Goal: Check status: Check status

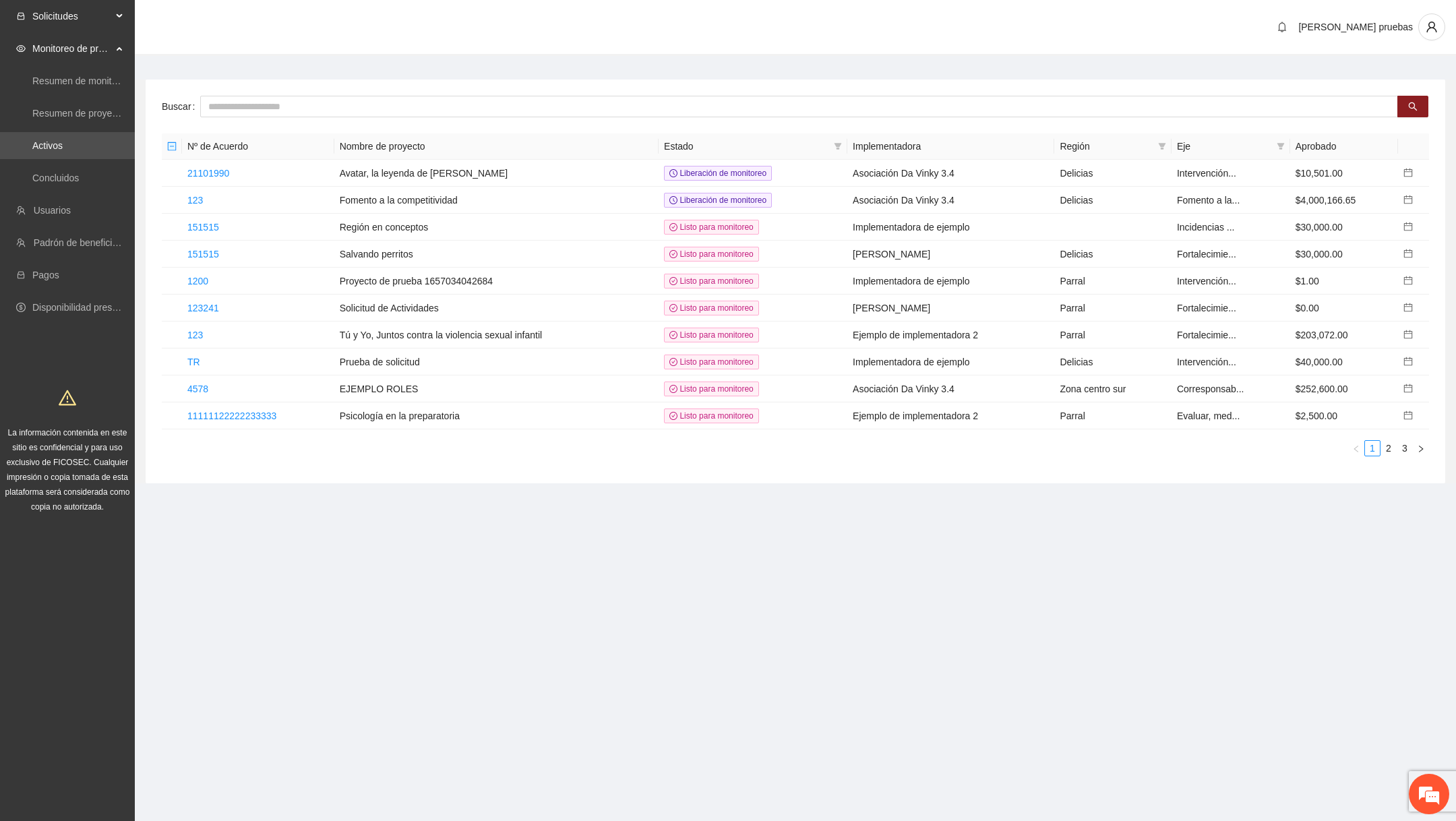
click at [108, 13] on span "Solicitudes" at bounding box center [71, 16] width 79 height 27
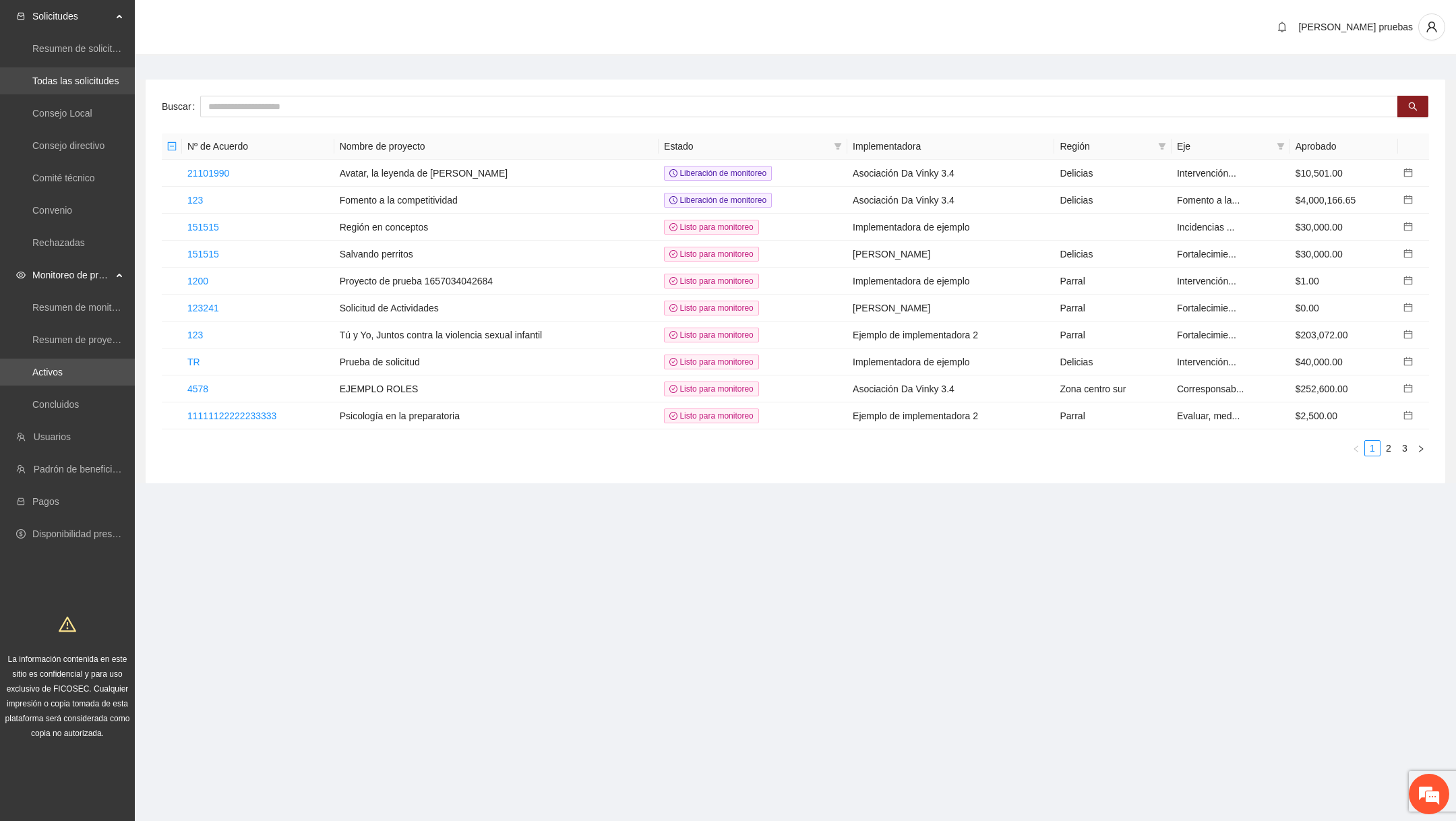
click at [90, 86] on link "Todas las solicitudes" at bounding box center [74, 80] width 86 height 11
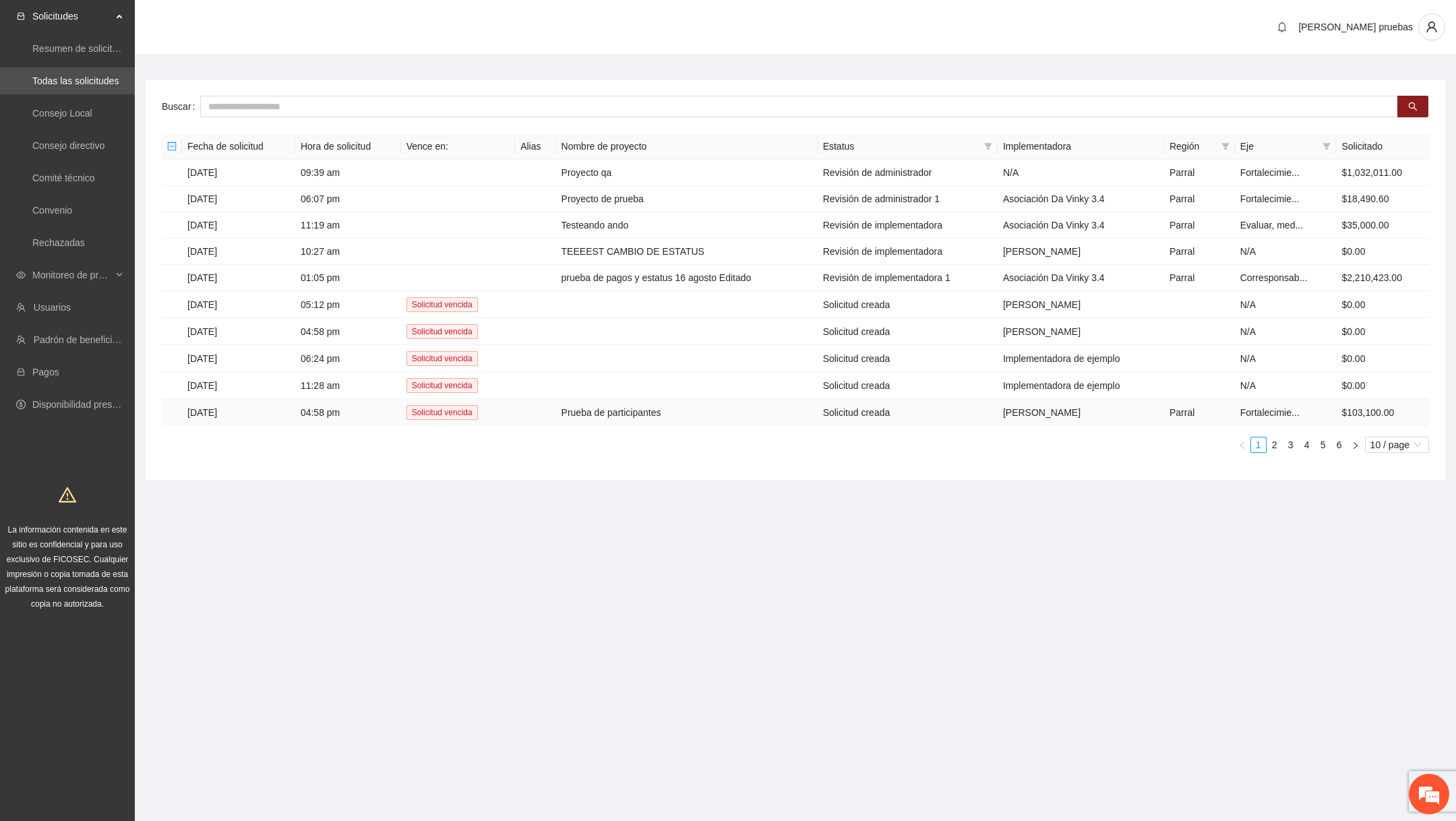
click at [583, 403] on td "Prueba de participantes" at bounding box center [687, 412] width 262 height 27
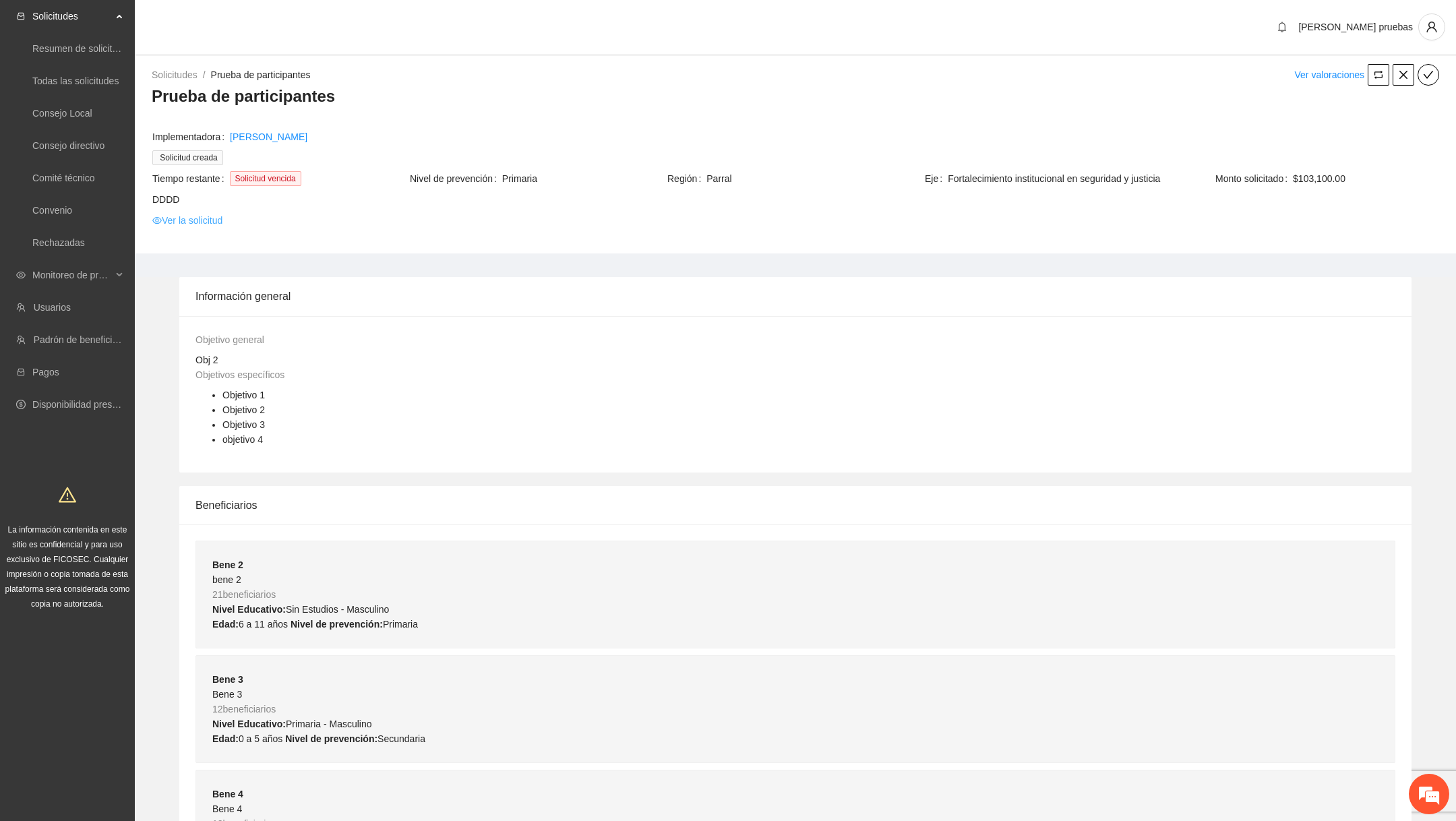
click at [204, 226] on link "Ver la solicitud" at bounding box center [187, 219] width 71 height 14
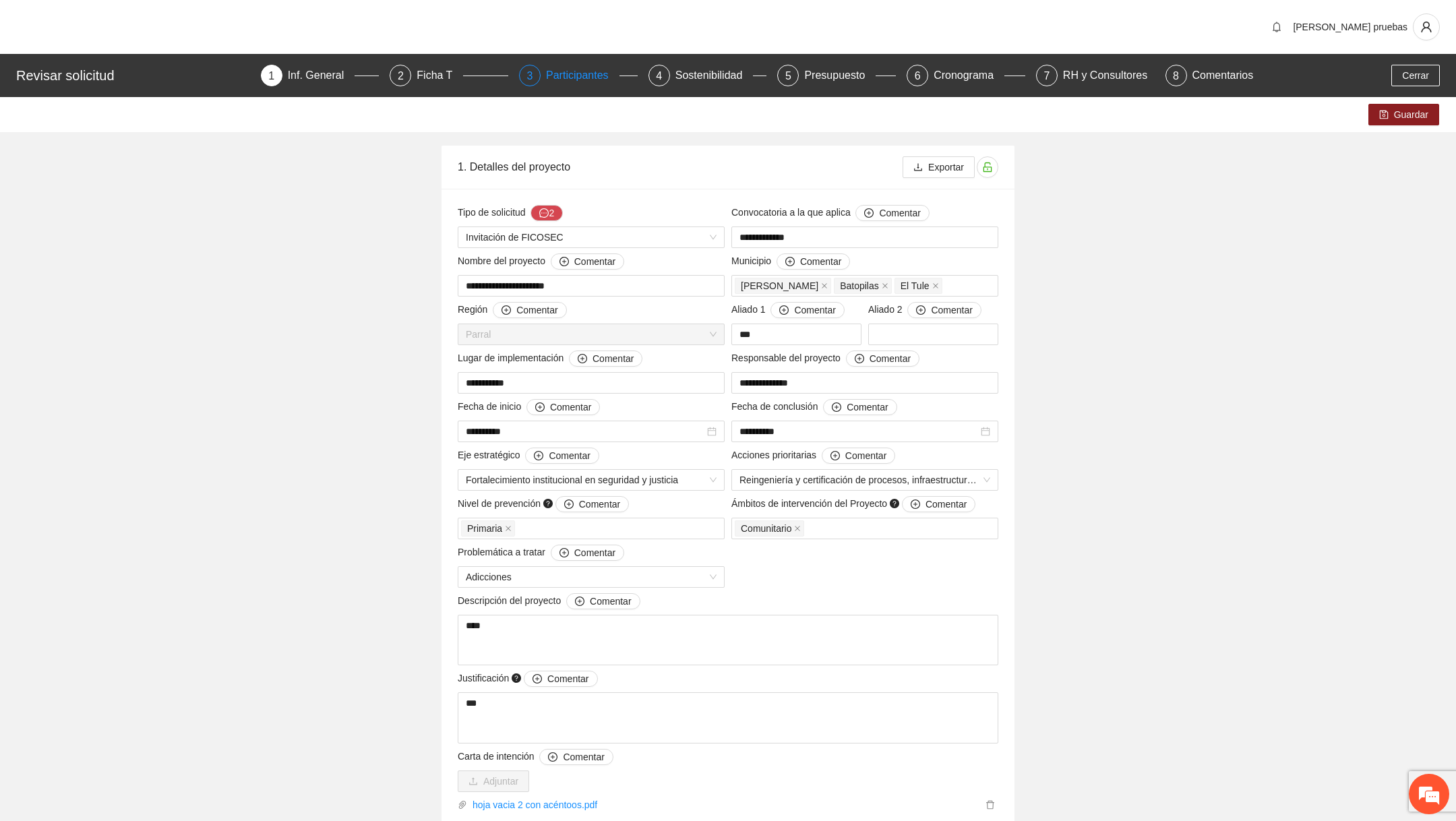
click at [597, 80] on div "Participantes" at bounding box center [583, 75] width 73 height 21
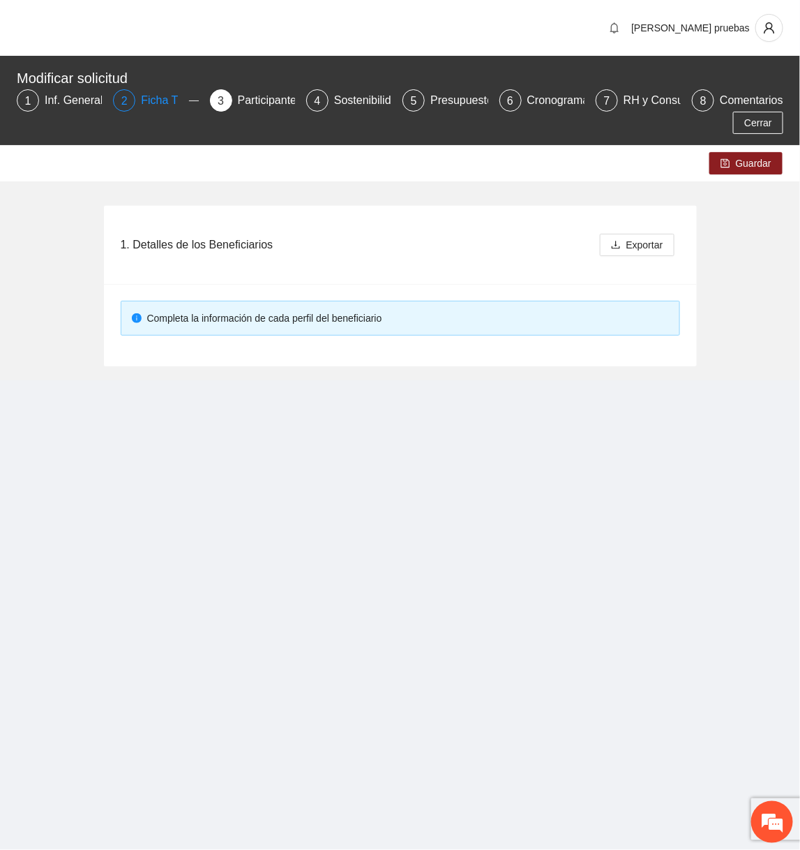
click at [171, 107] on div "Ficha T" at bounding box center [165, 100] width 48 height 22
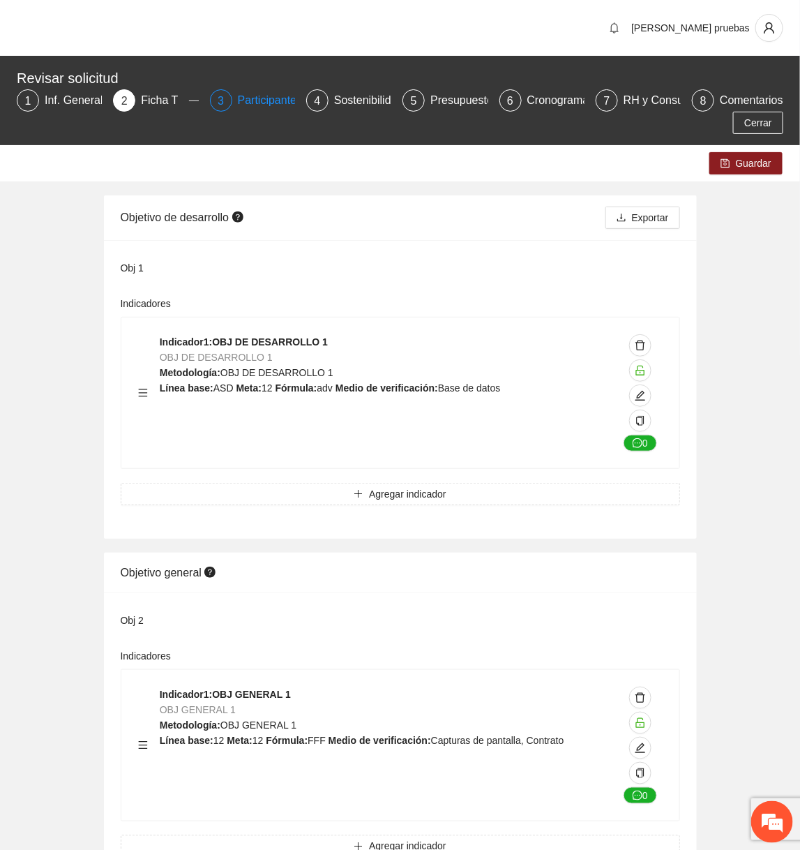
click at [283, 104] on div "Participantes" at bounding box center [276, 100] width 76 height 22
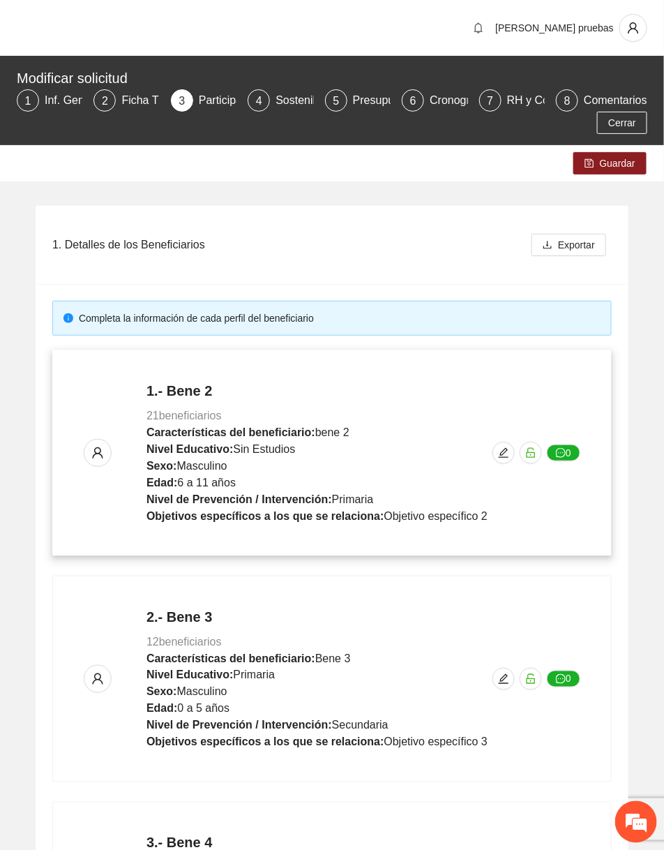
scroll to position [516, 0]
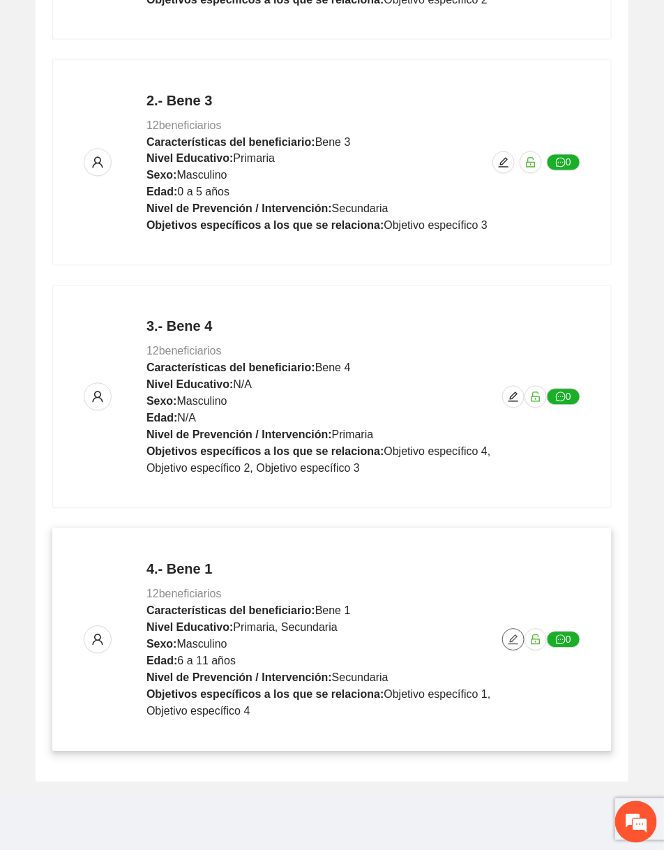
click at [504, 640] on span "edit" at bounding box center [513, 639] width 21 height 11
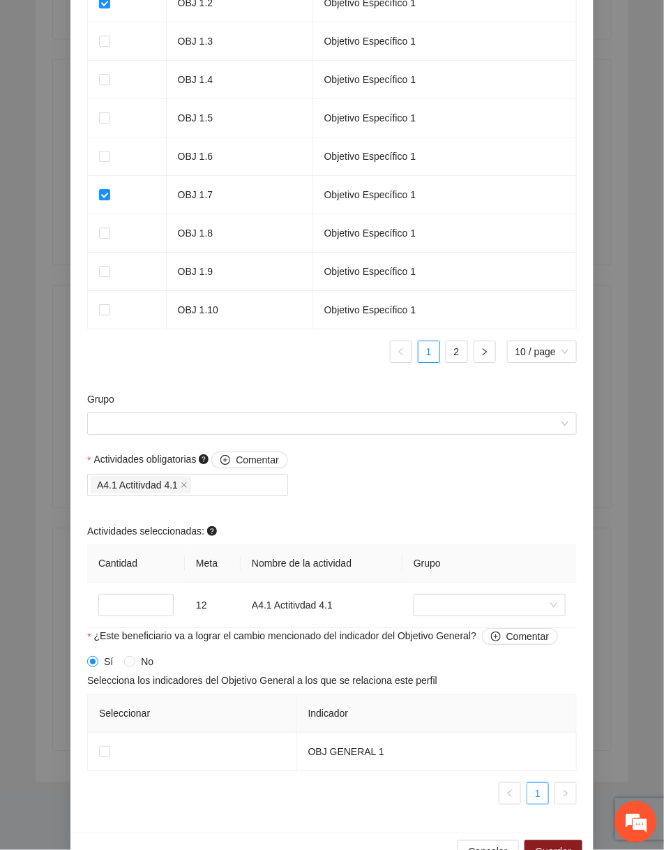
scroll to position [1056, 0]
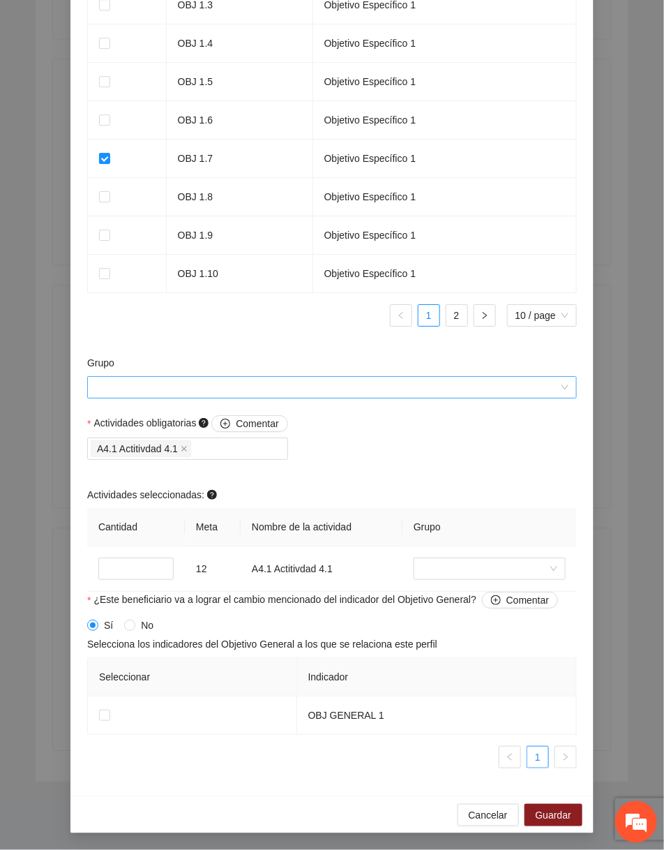
click at [313, 389] on input "Grupo" at bounding box center [327, 387] width 463 height 21
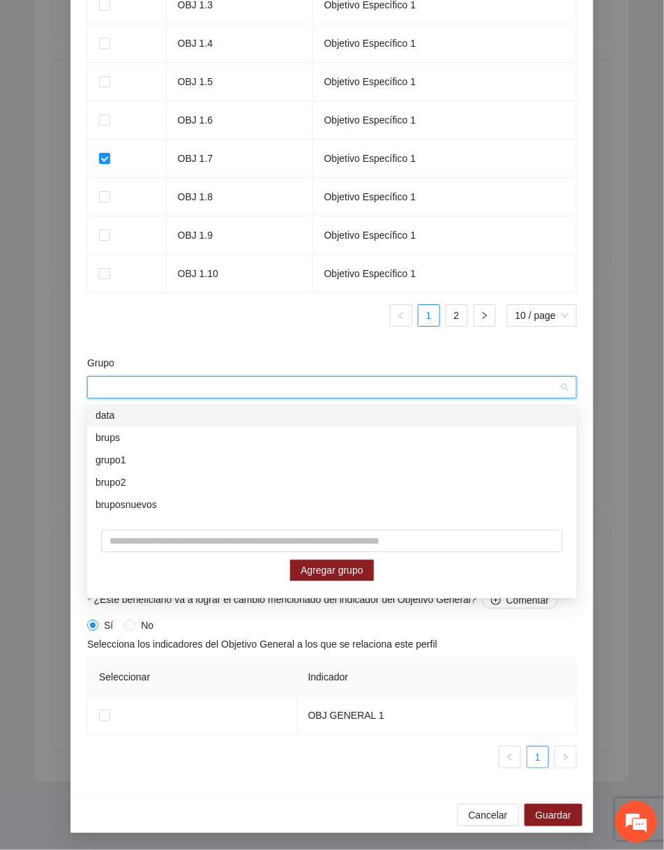
click at [260, 322] on ul "1 2 10 / page" at bounding box center [332, 315] width 490 height 22
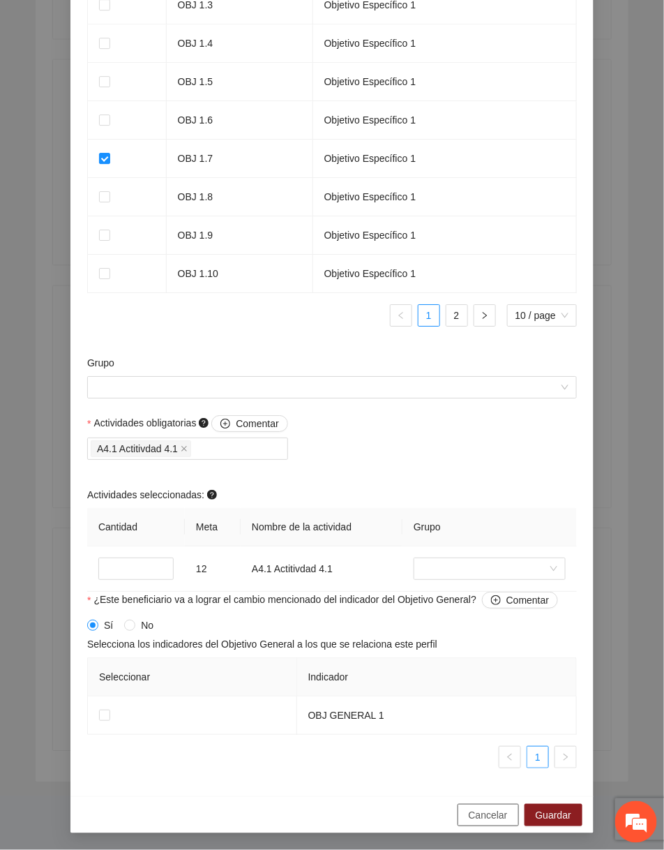
scroll to position [0, 0]
click at [467, 812] on button "Cancelar" at bounding box center [488, 815] width 61 height 22
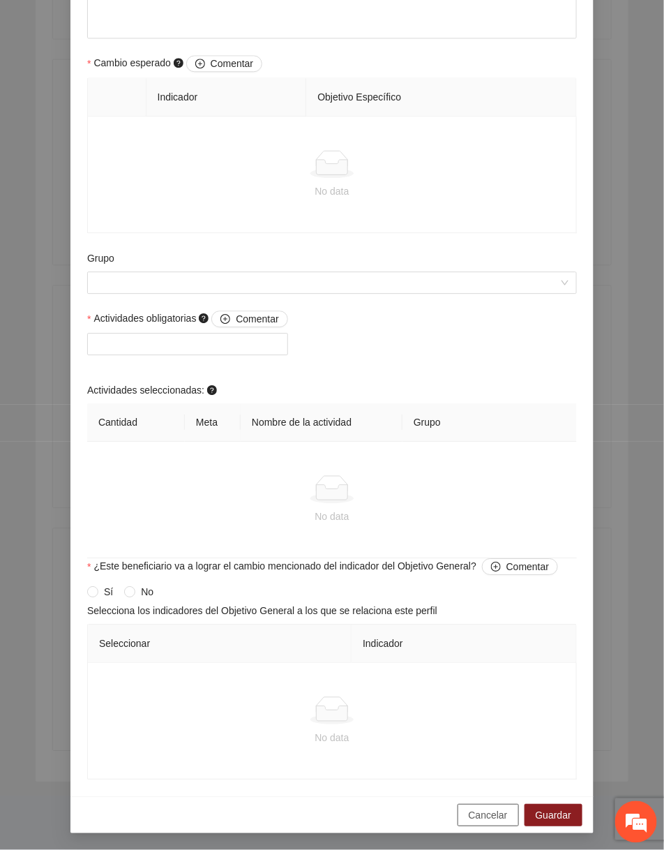
scroll to position [744, 0]
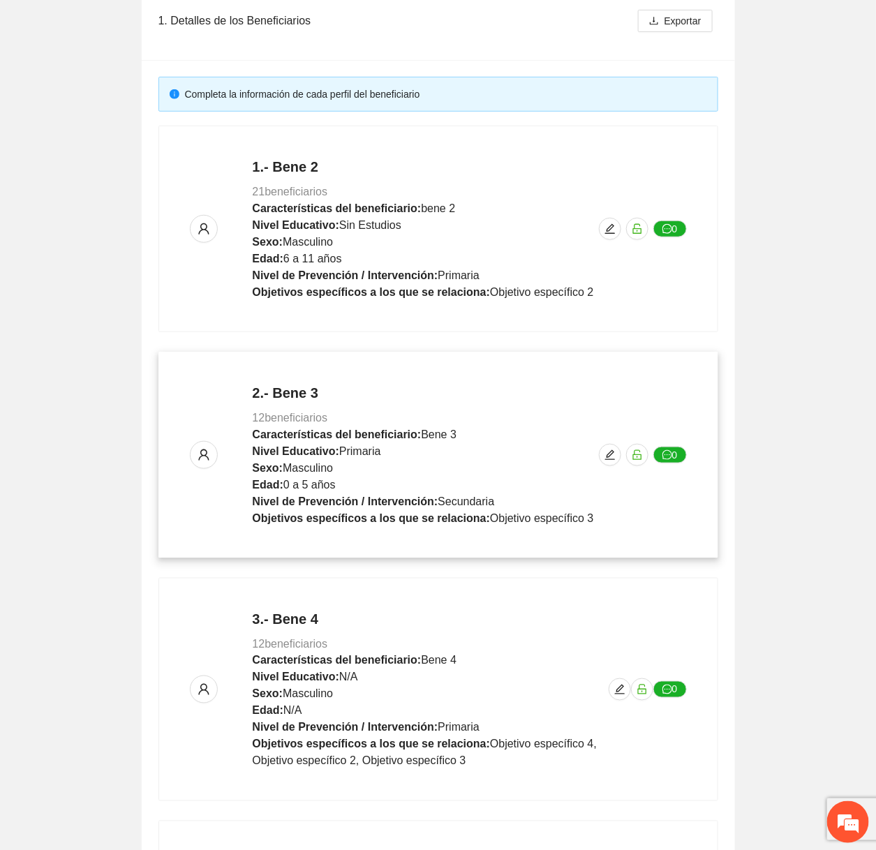
scroll to position [516, 0]
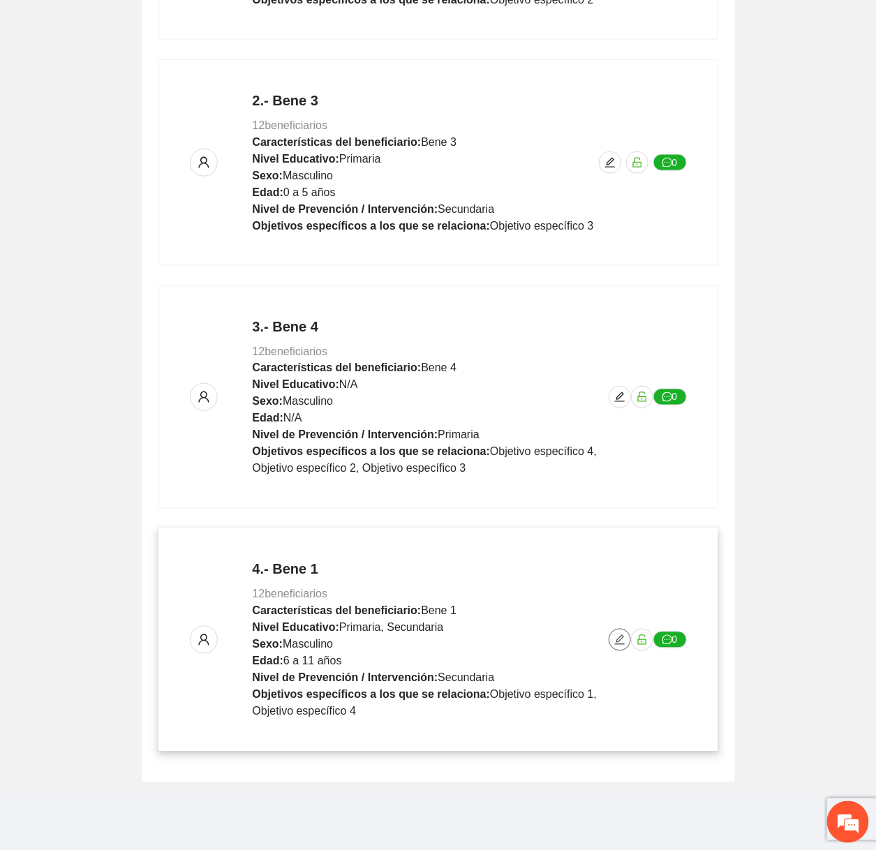
click at [614, 639] on icon "edit" at bounding box center [619, 639] width 11 height 11
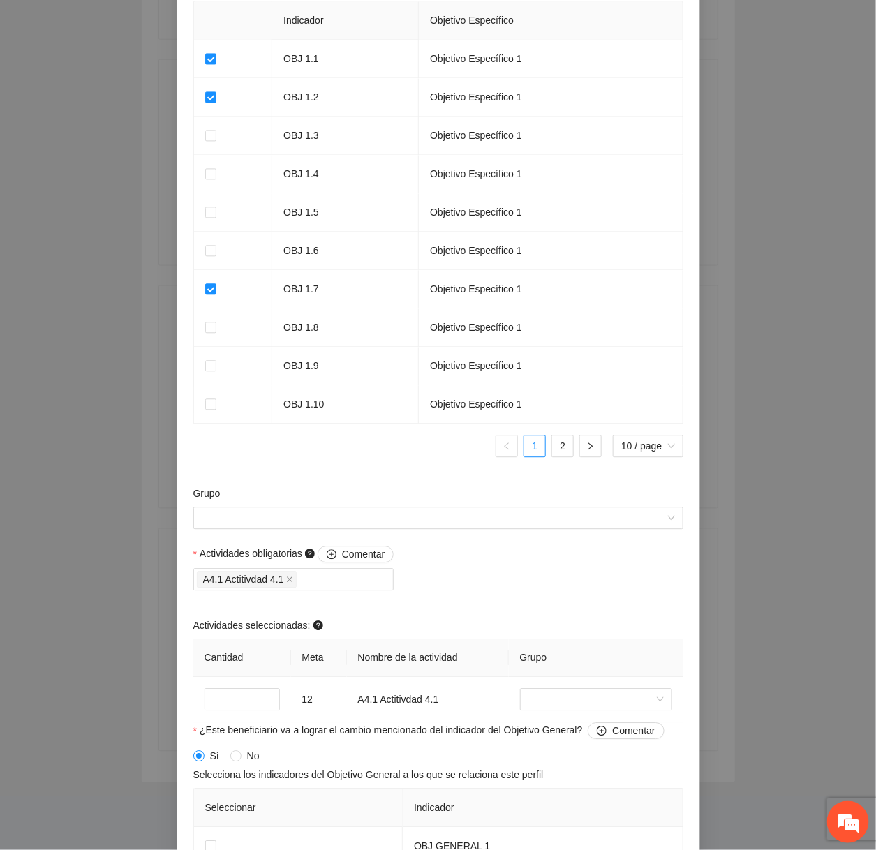
scroll to position [1054, 0]
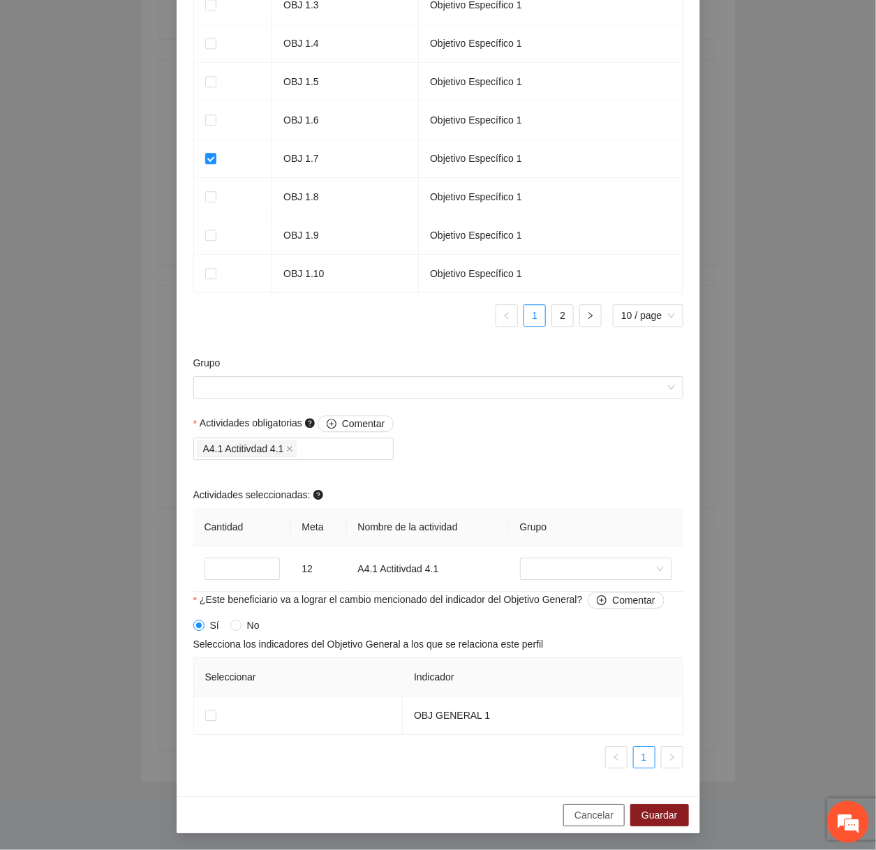
click at [580, 823] on span "Cancelar" at bounding box center [593, 814] width 39 height 15
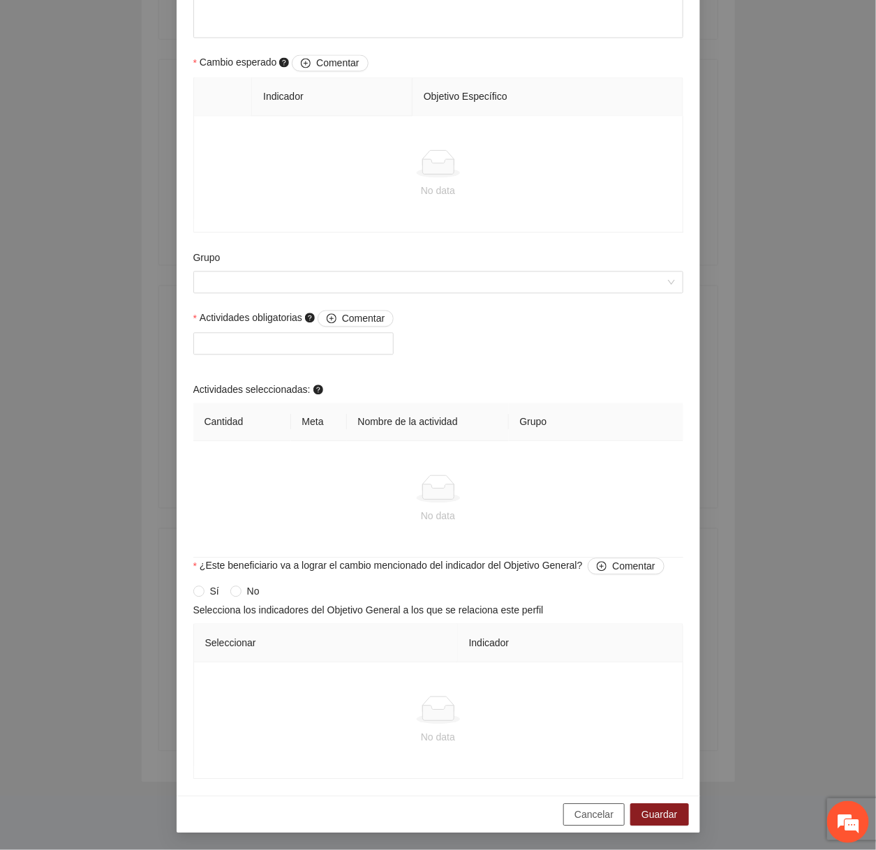
scroll to position [742, 0]
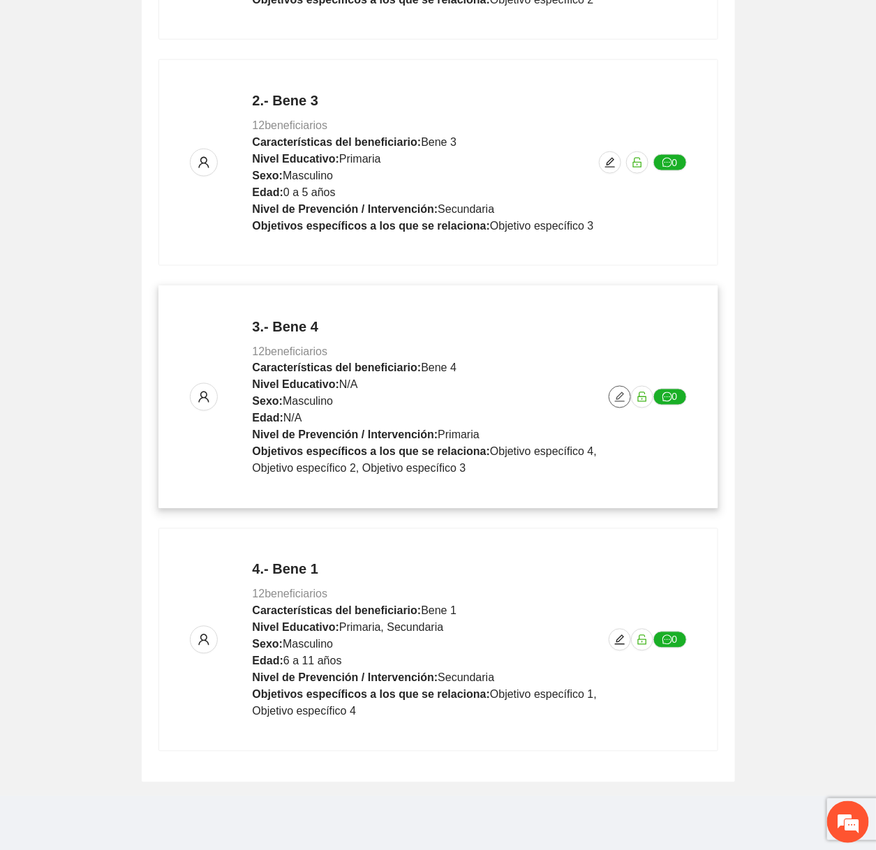
click at [616, 391] on icon "edit" at bounding box center [619, 396] width 11 height 11
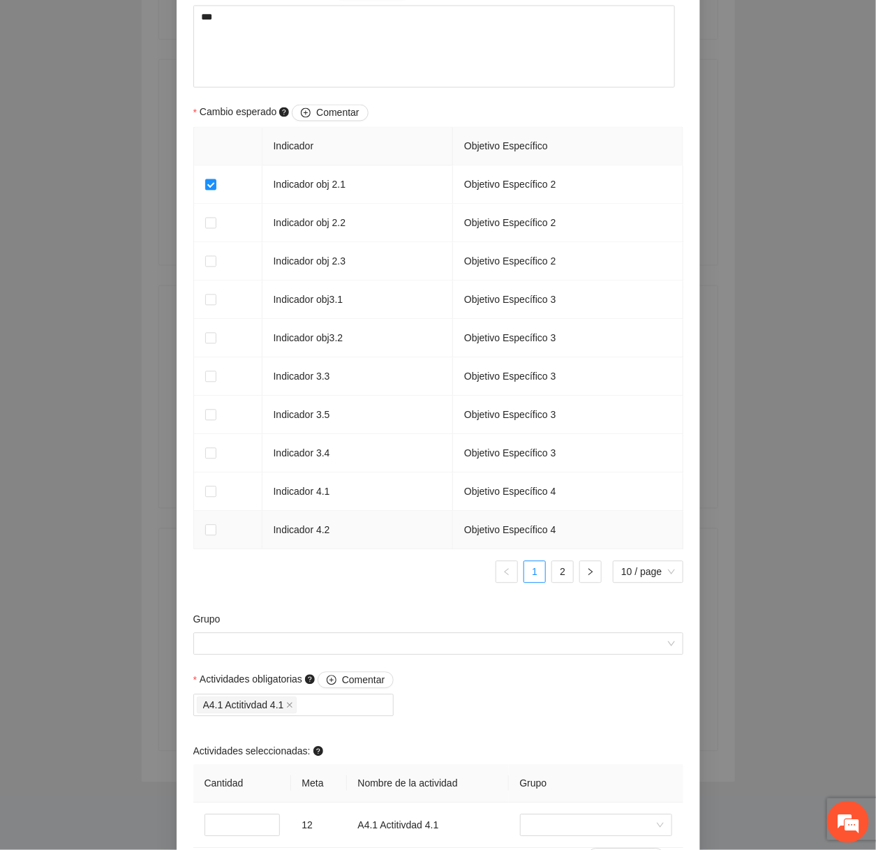
scroll to position [858, 0]
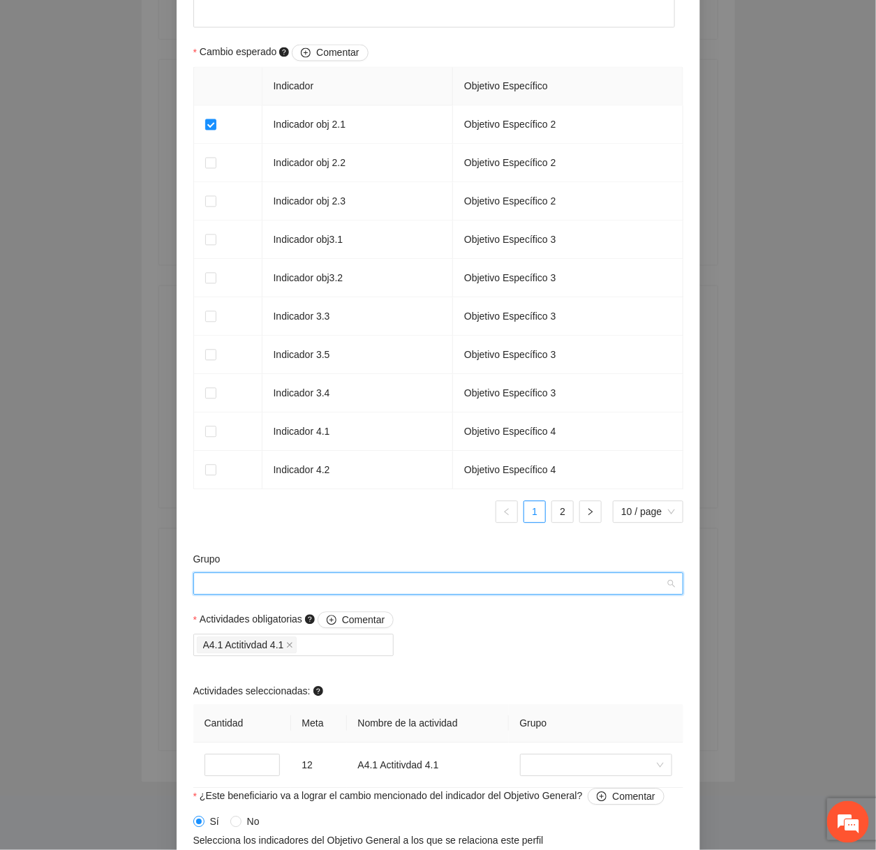
click at [452, 583] on input "Grupo" at bounding box center [433, 584] width 463 height 21
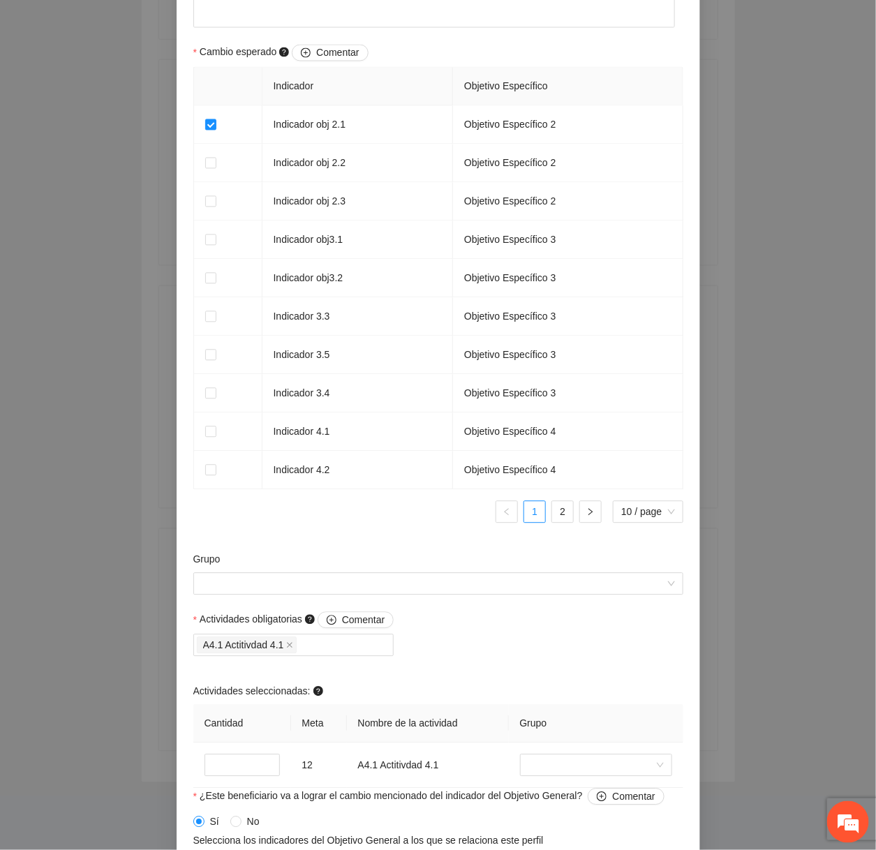
click at [434, 555] on div "Grupo" at bounding box center [438, 562] width 490 height 21
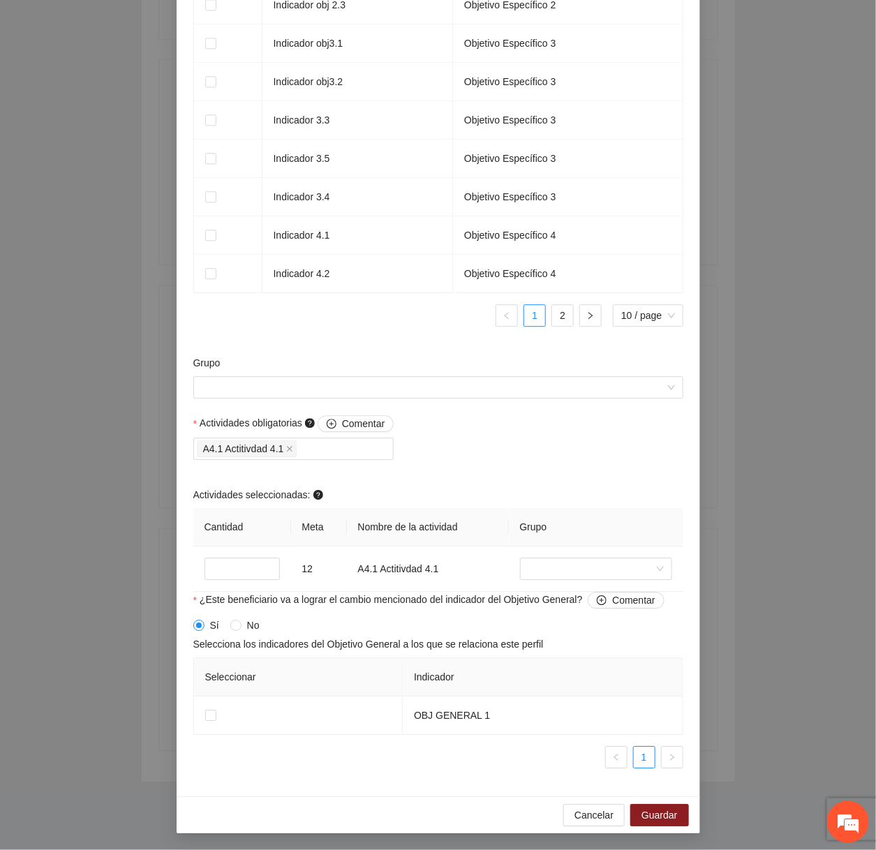
scroll to position [1056, 0]
click at [571, 809] on button "Cancelar" at bounding box center [593, 815] width 61 height 22
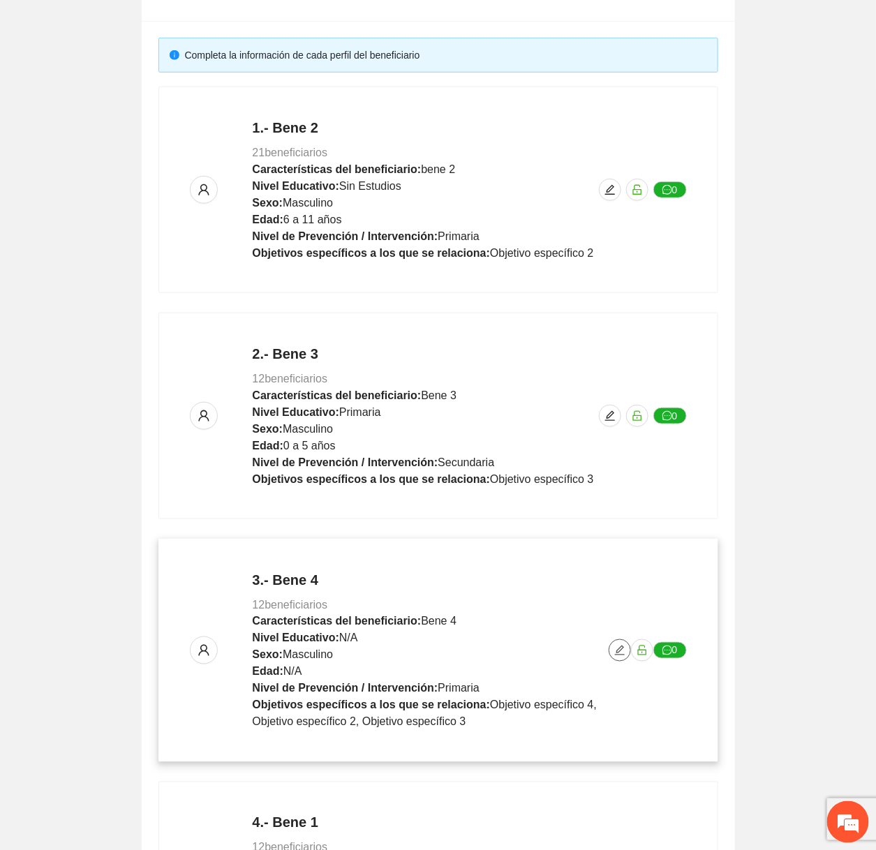
scroll to position [0, 0]
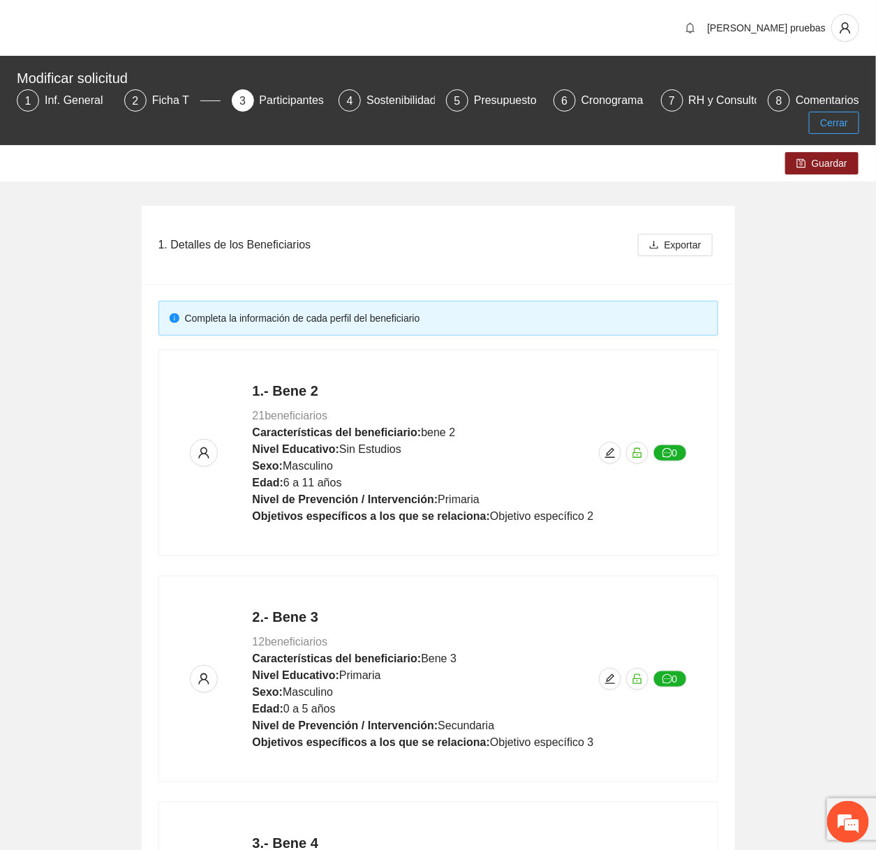
click at [664, 131] on button "Cerrar" at bounding box center [834, 123] width 50 height 22
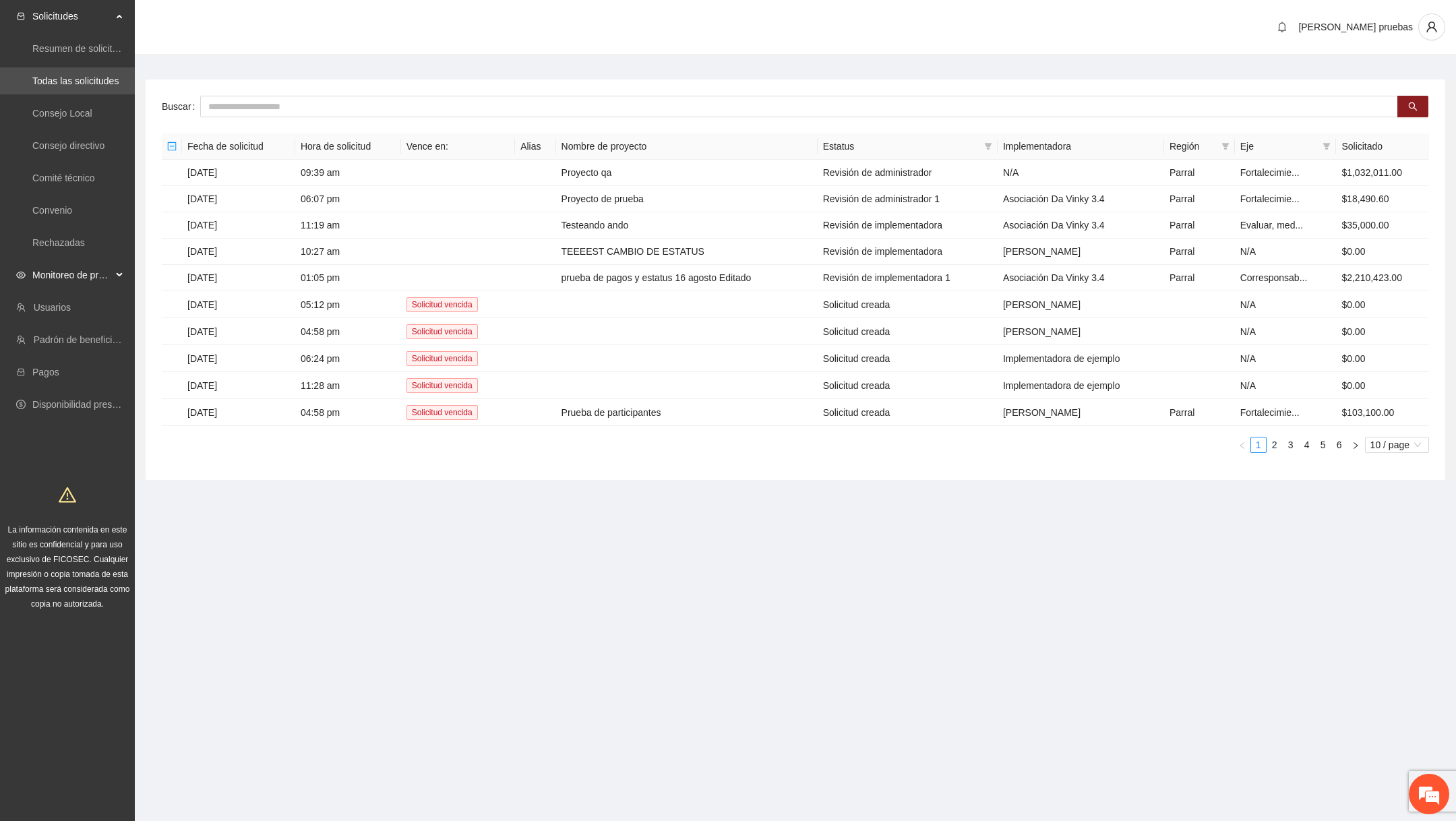
click at [106, 280] on span "Monitoreo de proyectos" at bounding box center [71, 275] width 79 height 27
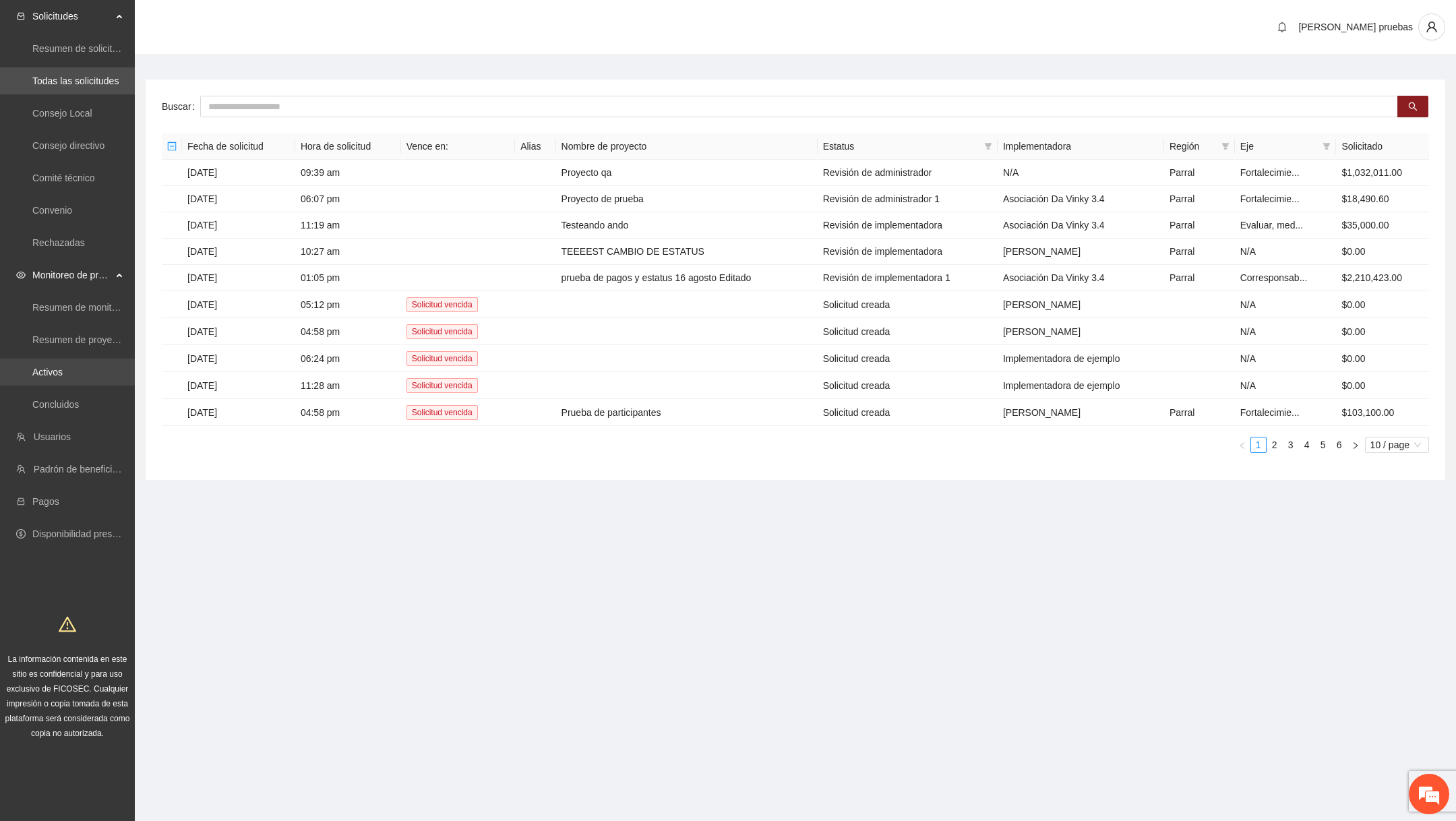
click at [63, 370] on link "Activos" at bounding box center [46, 372] width 30 height 11
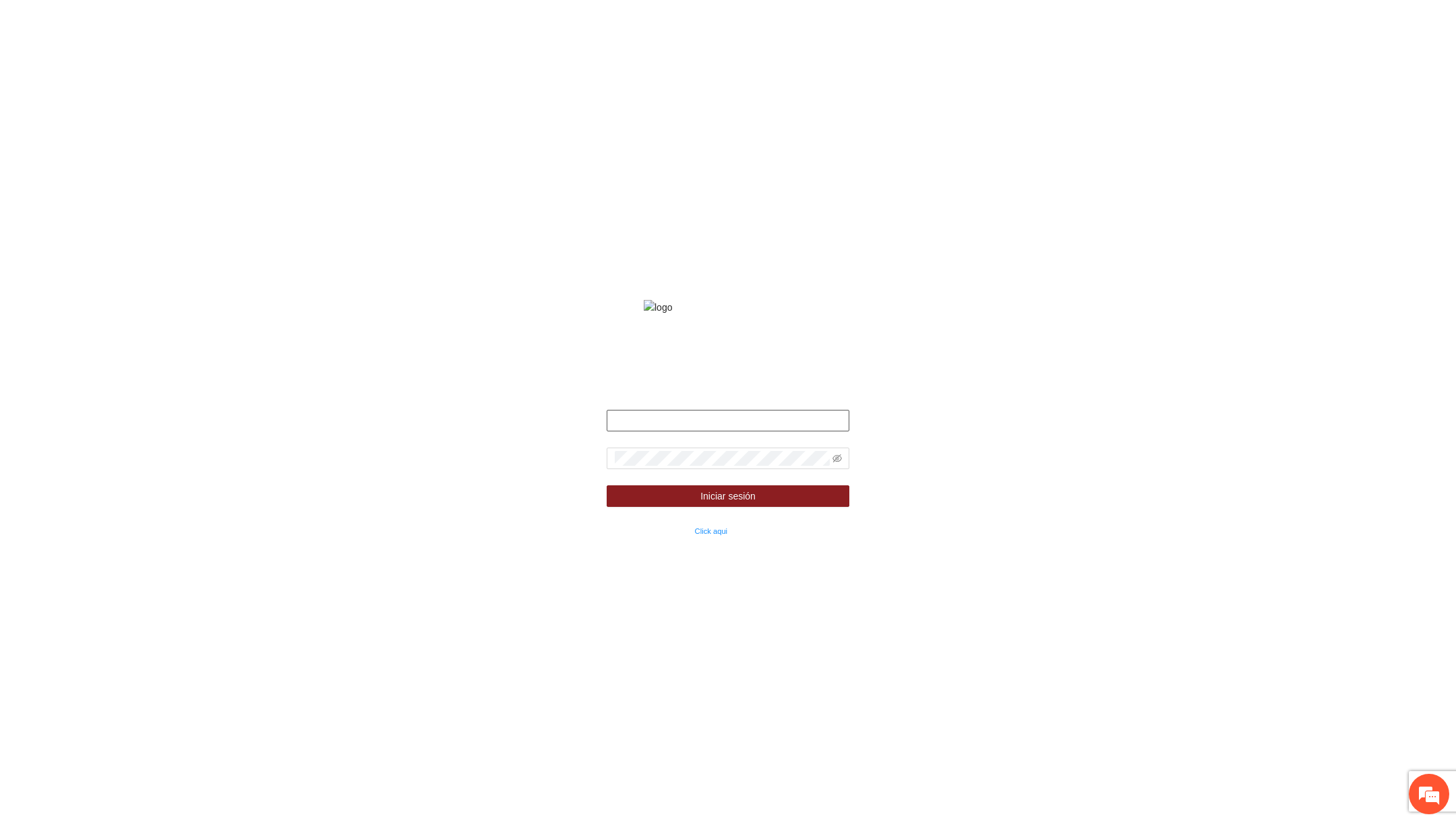
click at [662, 432] on input "text" at bounding box center [728, 420] width 243 height 21
click at [607, 485] on button "Iniciar sesión" at bounding box center [728, 495] width 243 height 21
type input "**********"
click at [838, 466] on span at bounding box center [838, 458] width 10 height 14
click at [836, 463] on icon "eye-invisible" at bounding box center [838, 459] width 10 height 10
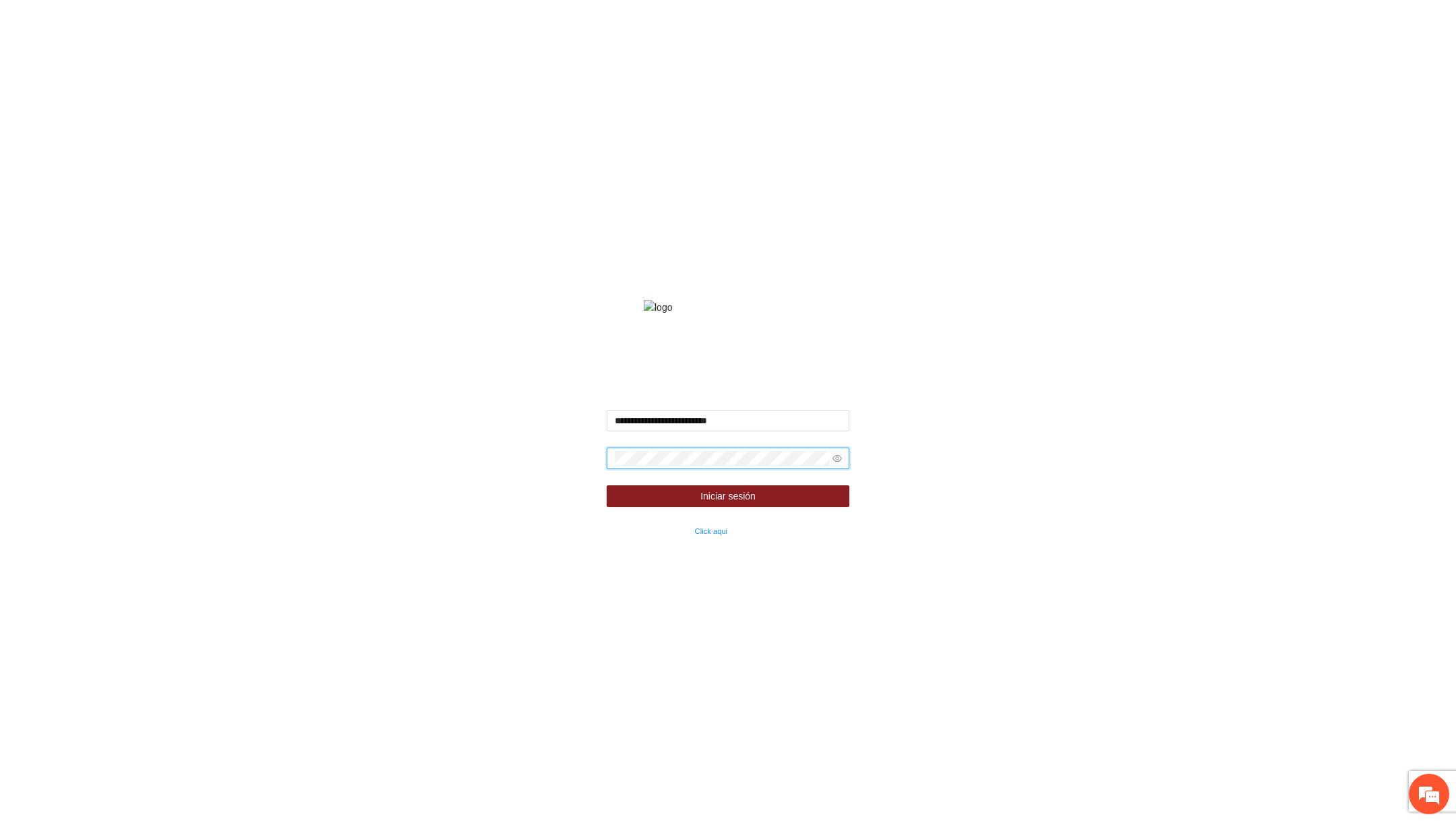
click at [607, 485] on button "Iniciar sesión" at bounding box center [728, 495] width 243 height 21
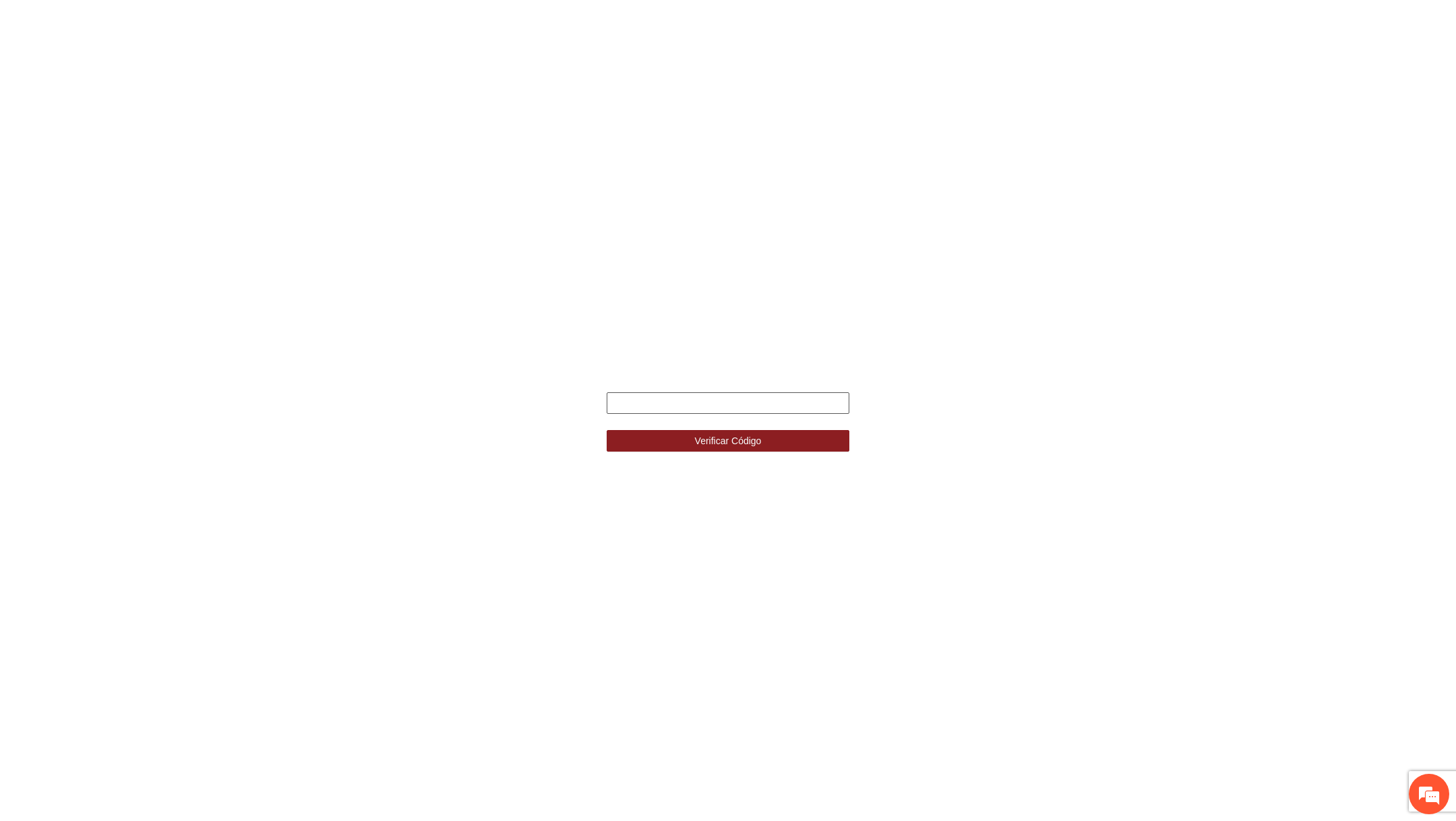
click at [756, 410] on input "text" at bounding box center [728, 403] width 243 height 21
type input "******"
click at [607, 430] on button "Verificar Código" at bounding box center [728, 440] width 243 height 21
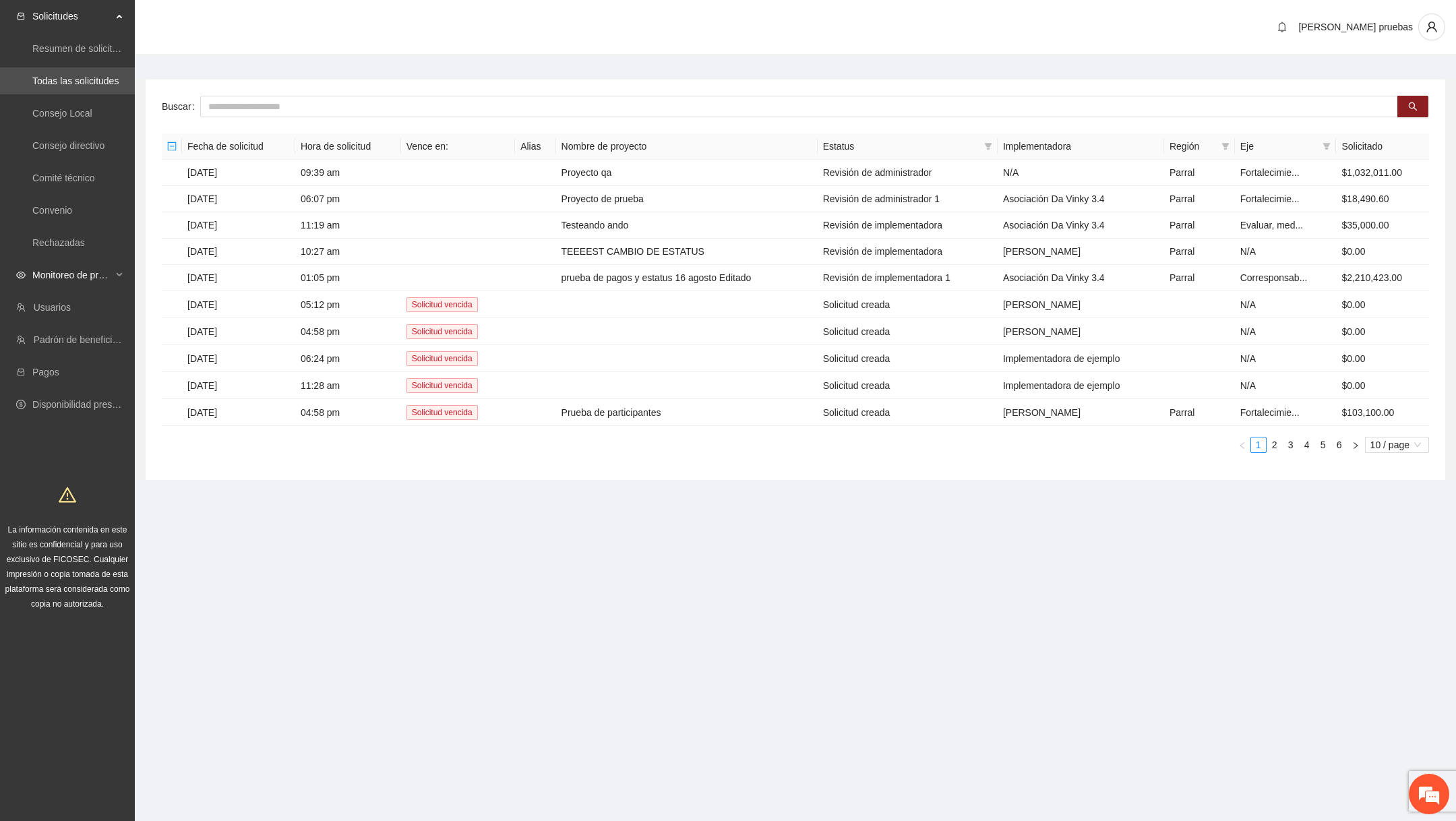
click at [86, 273] on span "Monitoreo de proyectos" at bounding box center [71, 275] width 79 height 27
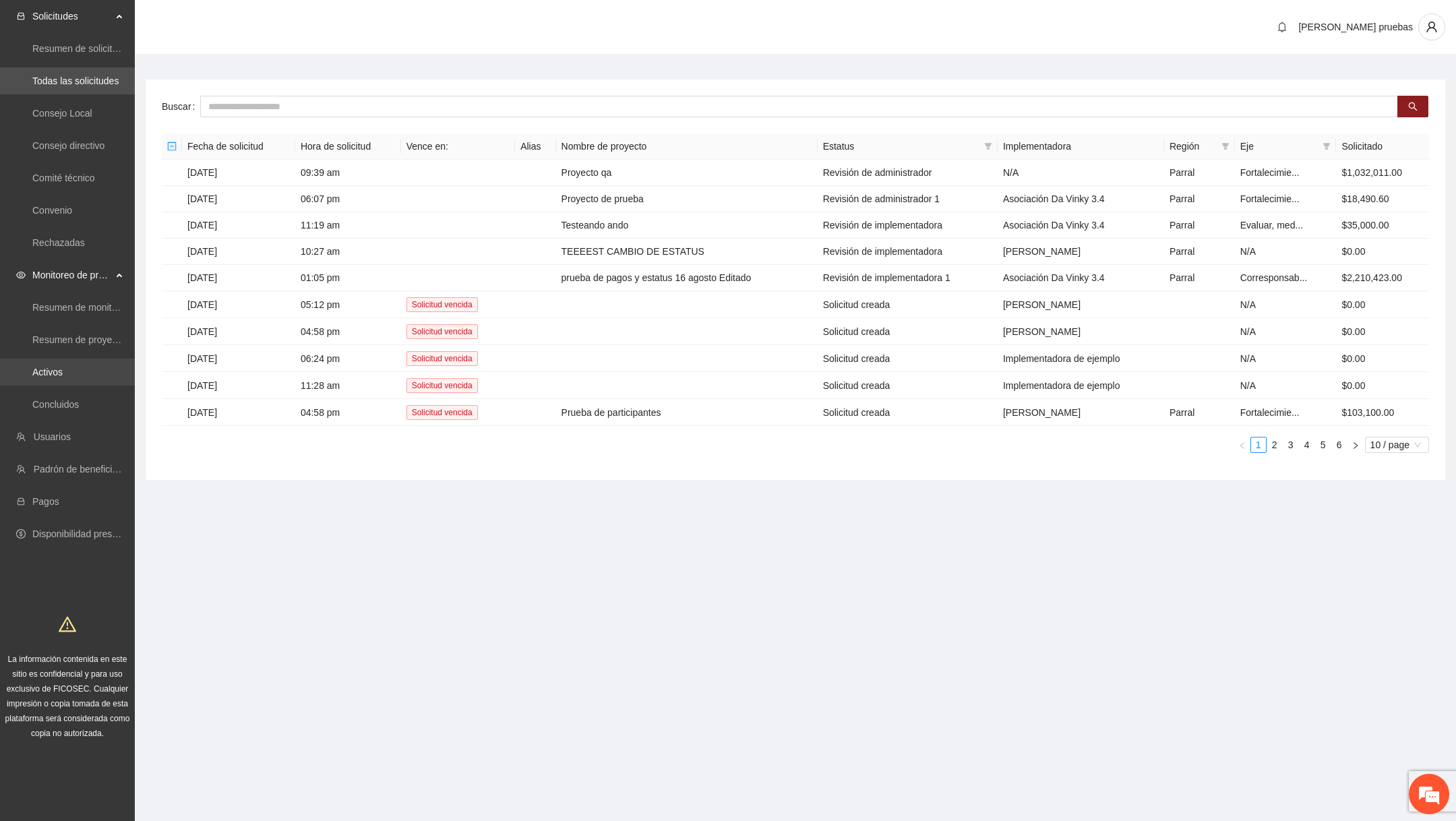
click at [61, 378] on link "Activos" at bounding box center [46, 372] width 30 height 11
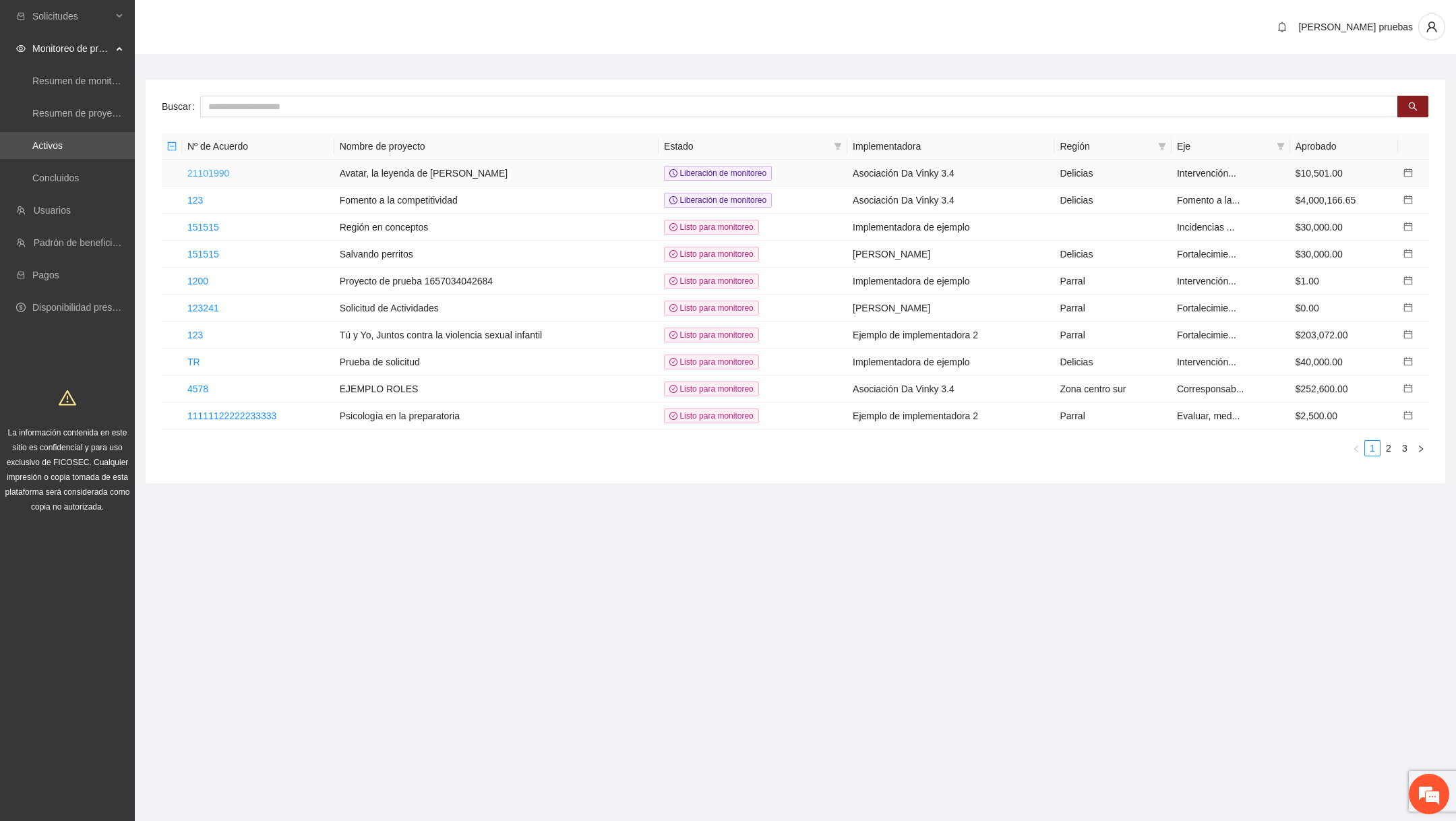
click at [216, 172] on link "21101990" at bounding box center [208, 173] width 42 height 11
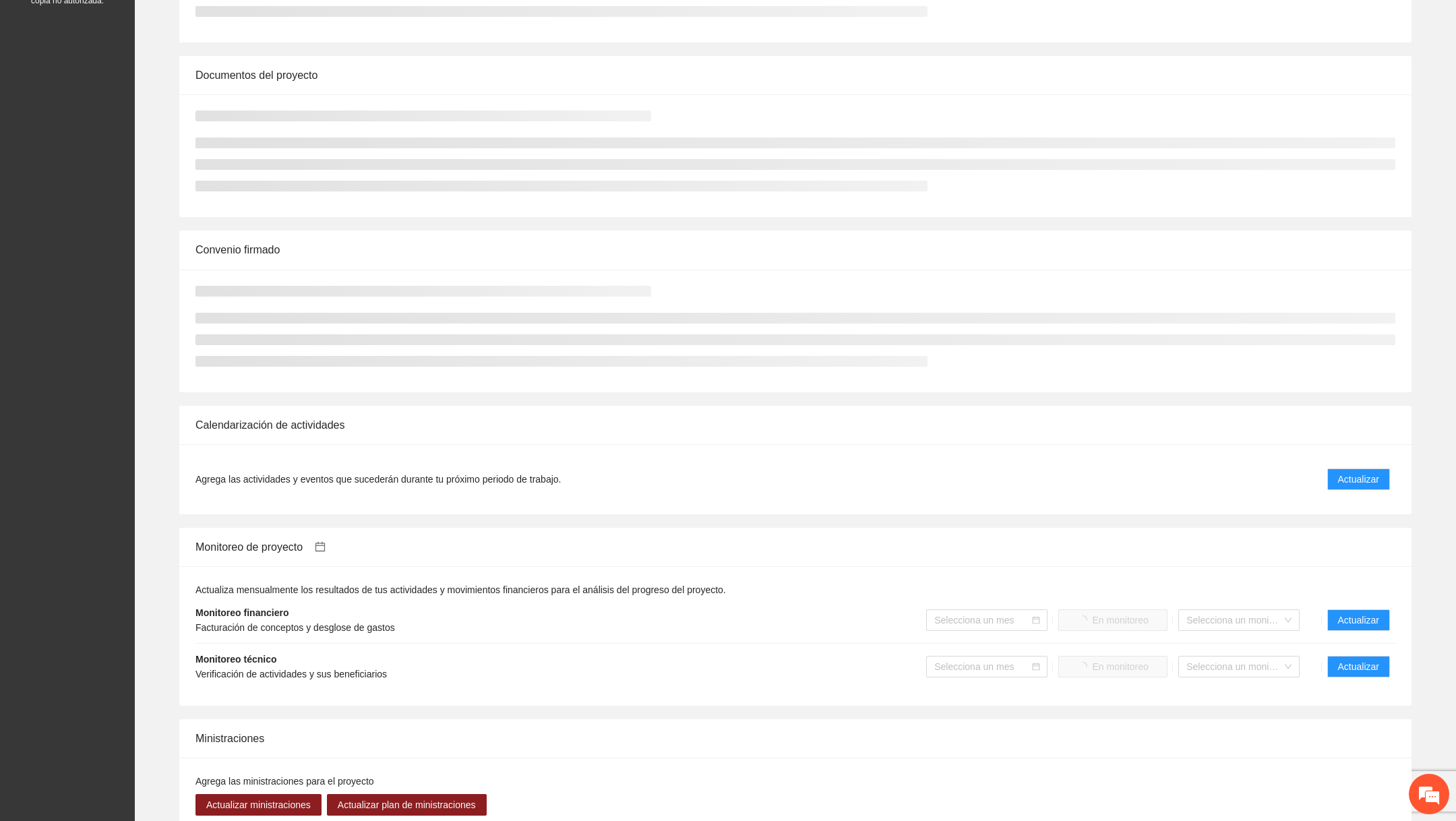
scroll to position [636, 0]
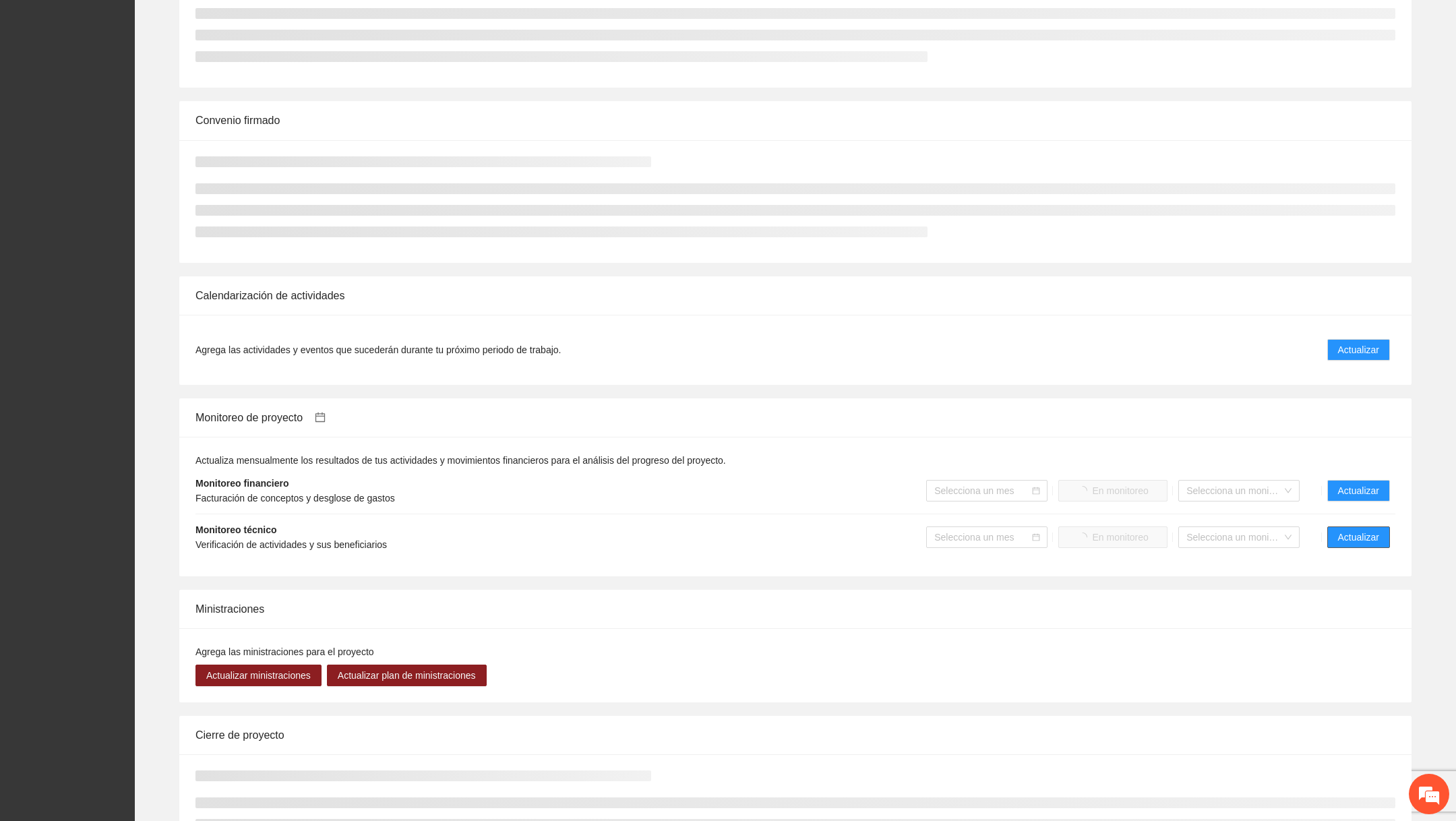
click at [1356, 538] on span "Actualizar" at bounding box center [1358, 536] width 42 height 14
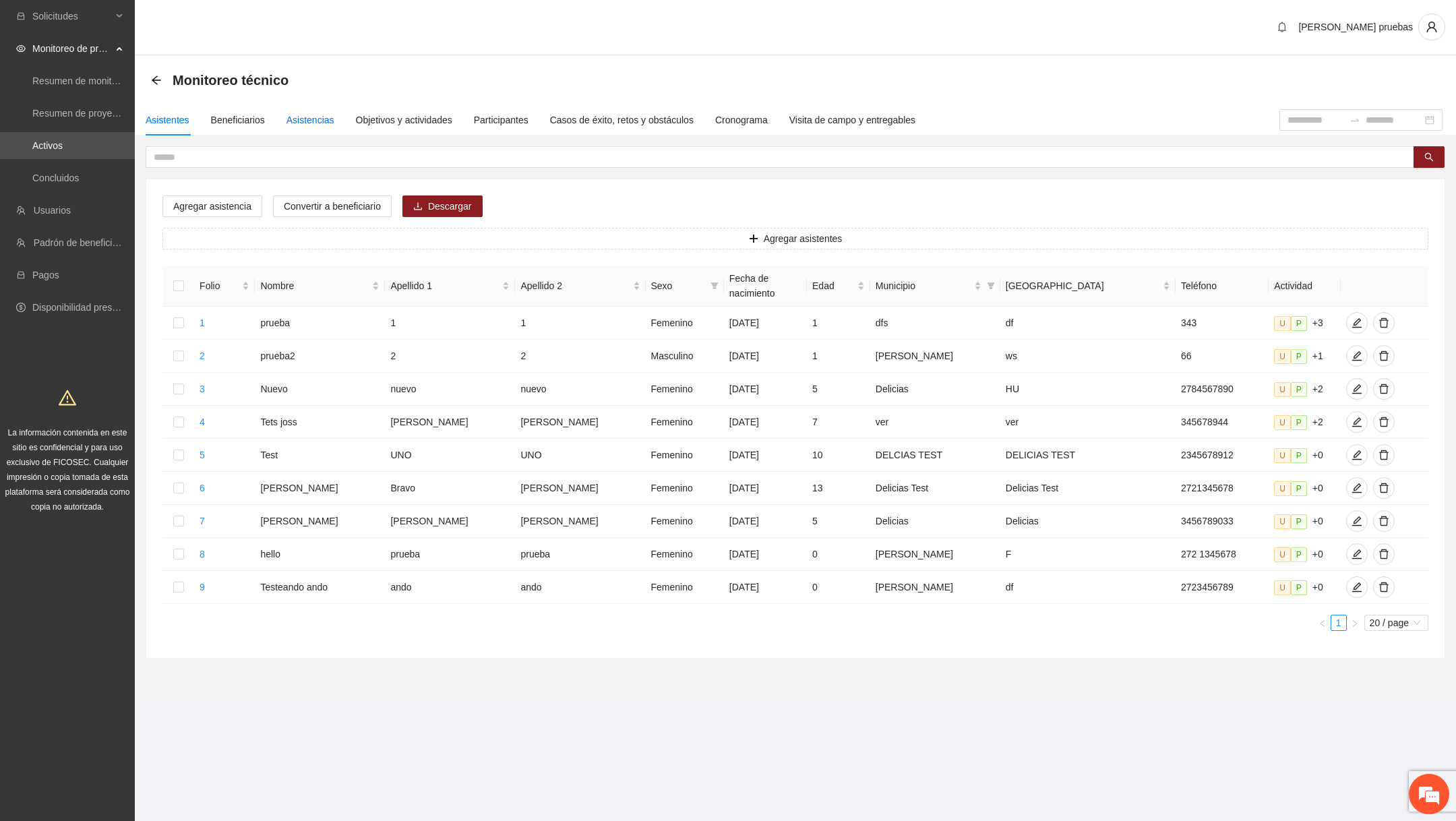
click at [328, 119] on div "Asistencias" at bounding box center [311, 120] width 48 height 14
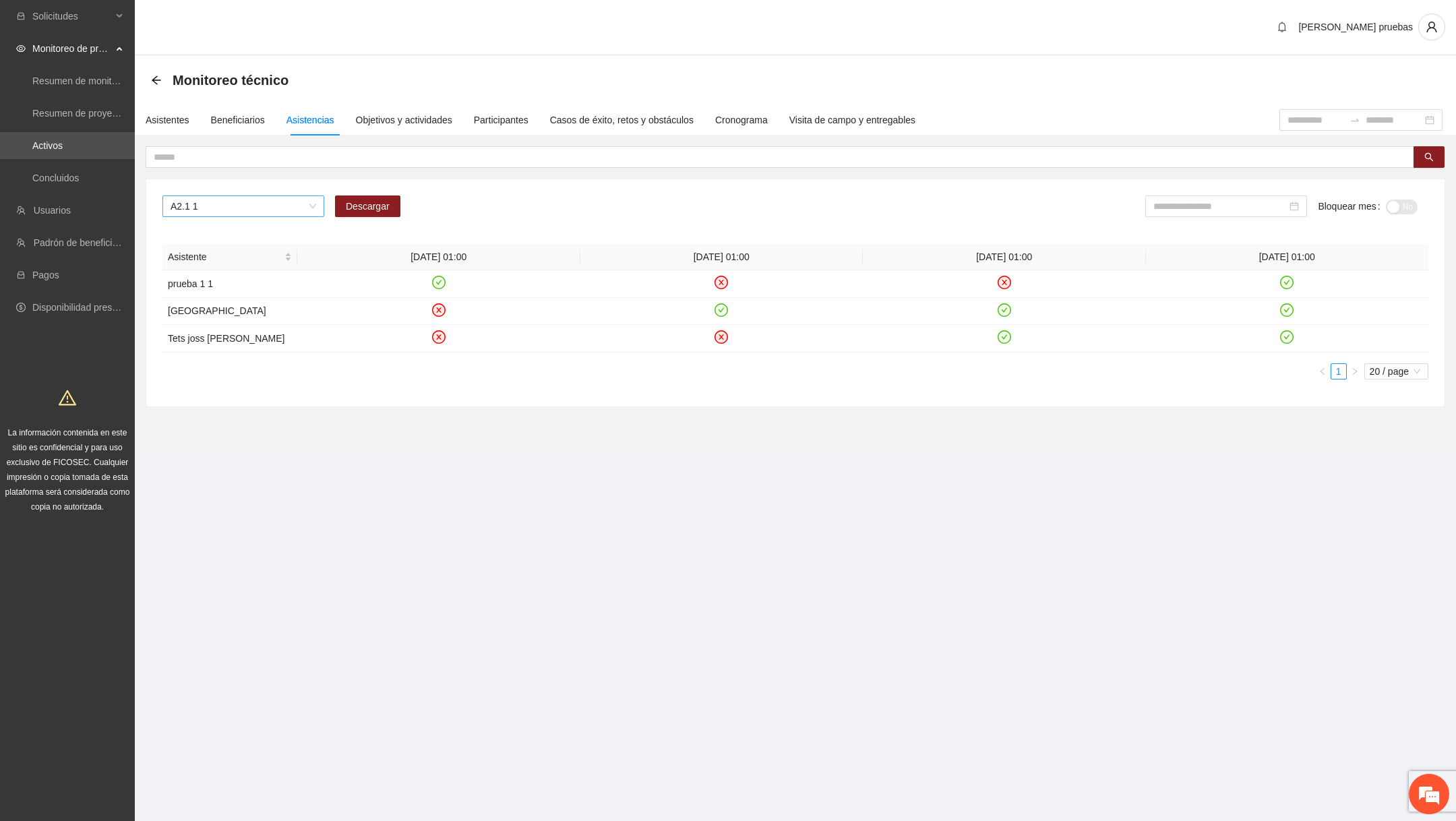
click at [281, 212] on span "A2.1 1" at bounding box center [243, 206] width 146 height 20
click at [232, 267] on div "A2.2 2" at bounding box center [242, 275] width 161 height 21
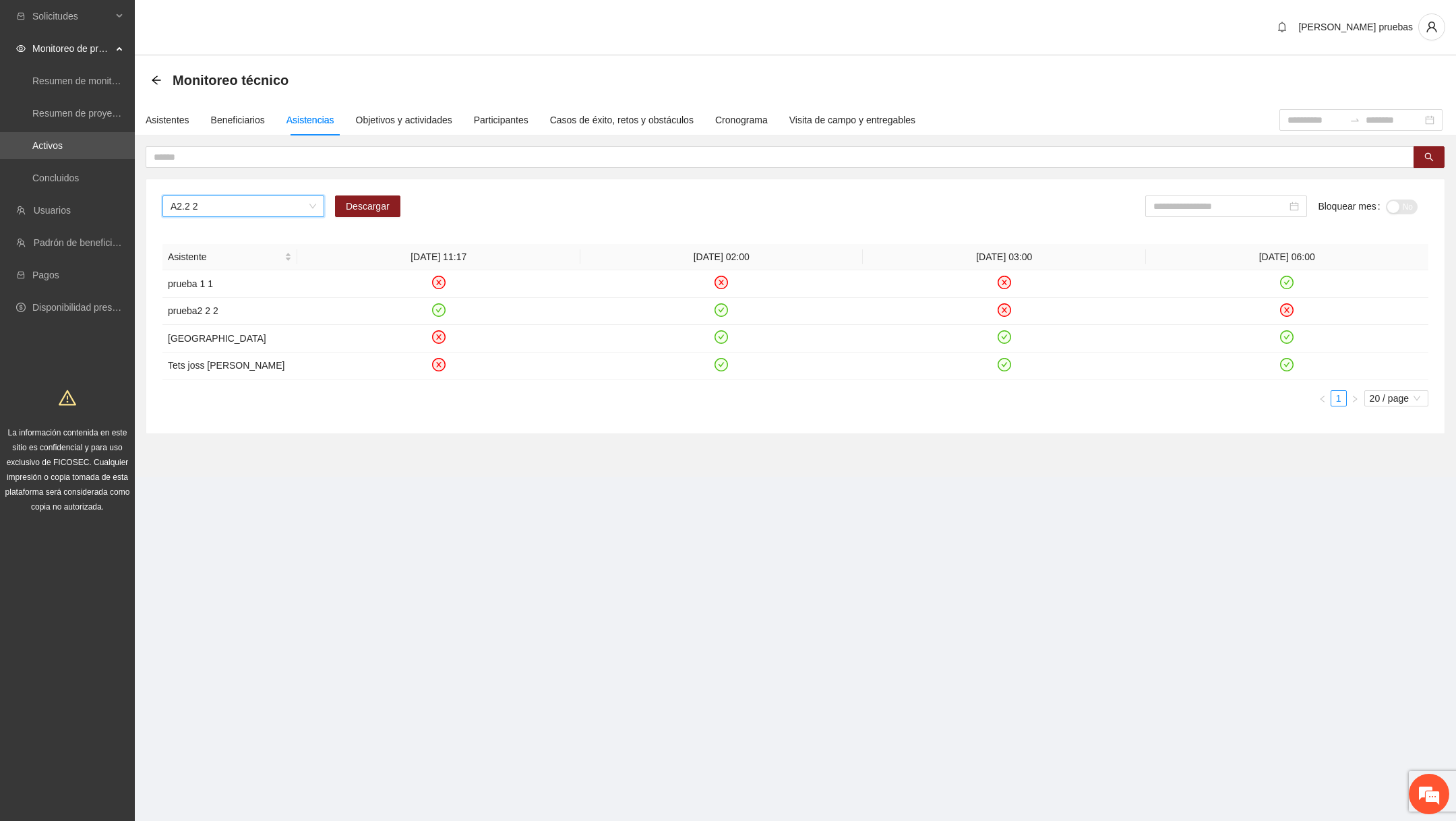
click at [280, 212] on span "A2.2 2" at bounding box center [243, 206] width 146 height 20
click at [258, 226] on div "A1.1 dasdsa" at bounding box center [243, 231] width 146 height 14
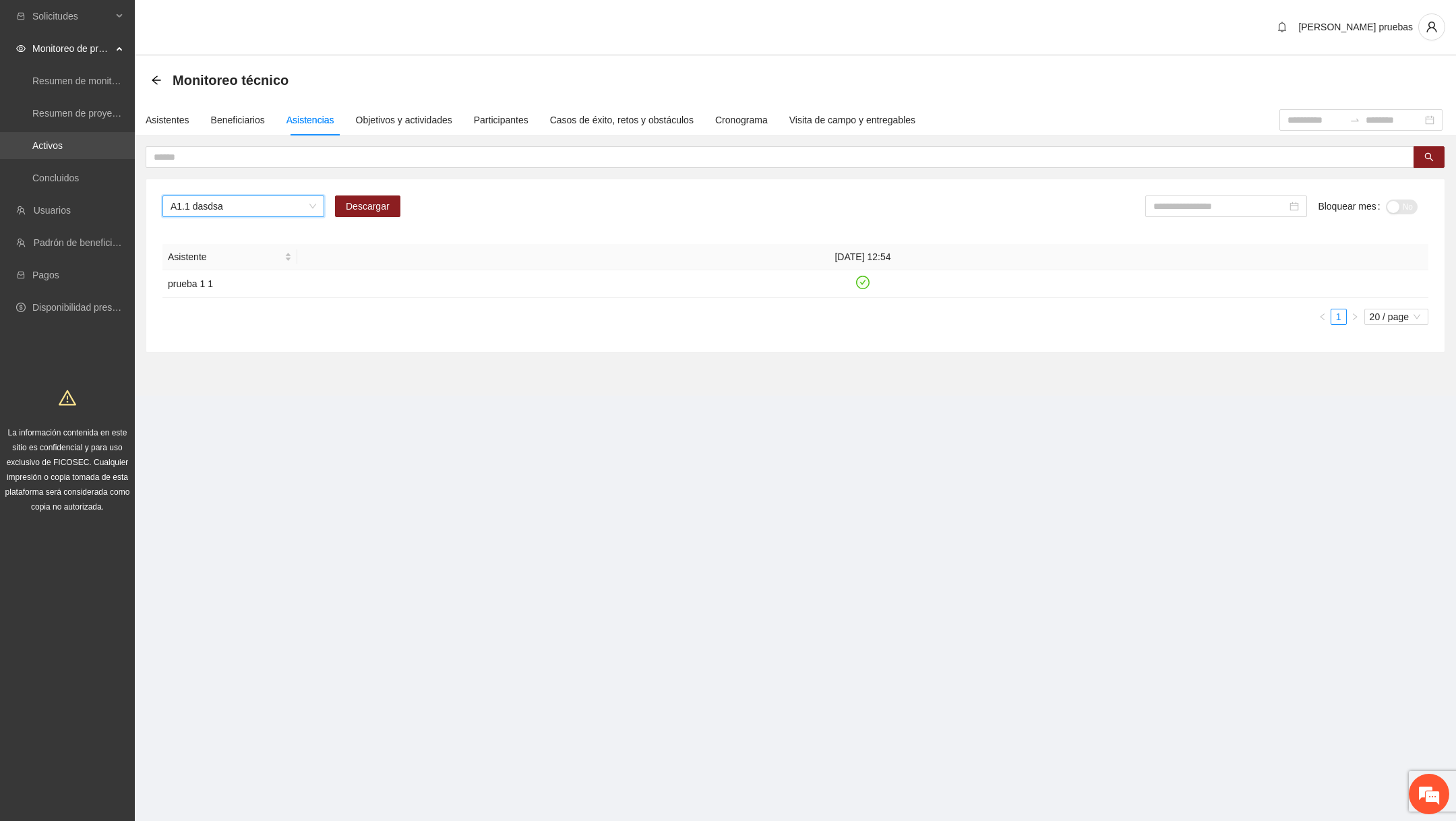
click at [63, 140] on link "Activos" at bounding box center [46, 145] width 30 height 11
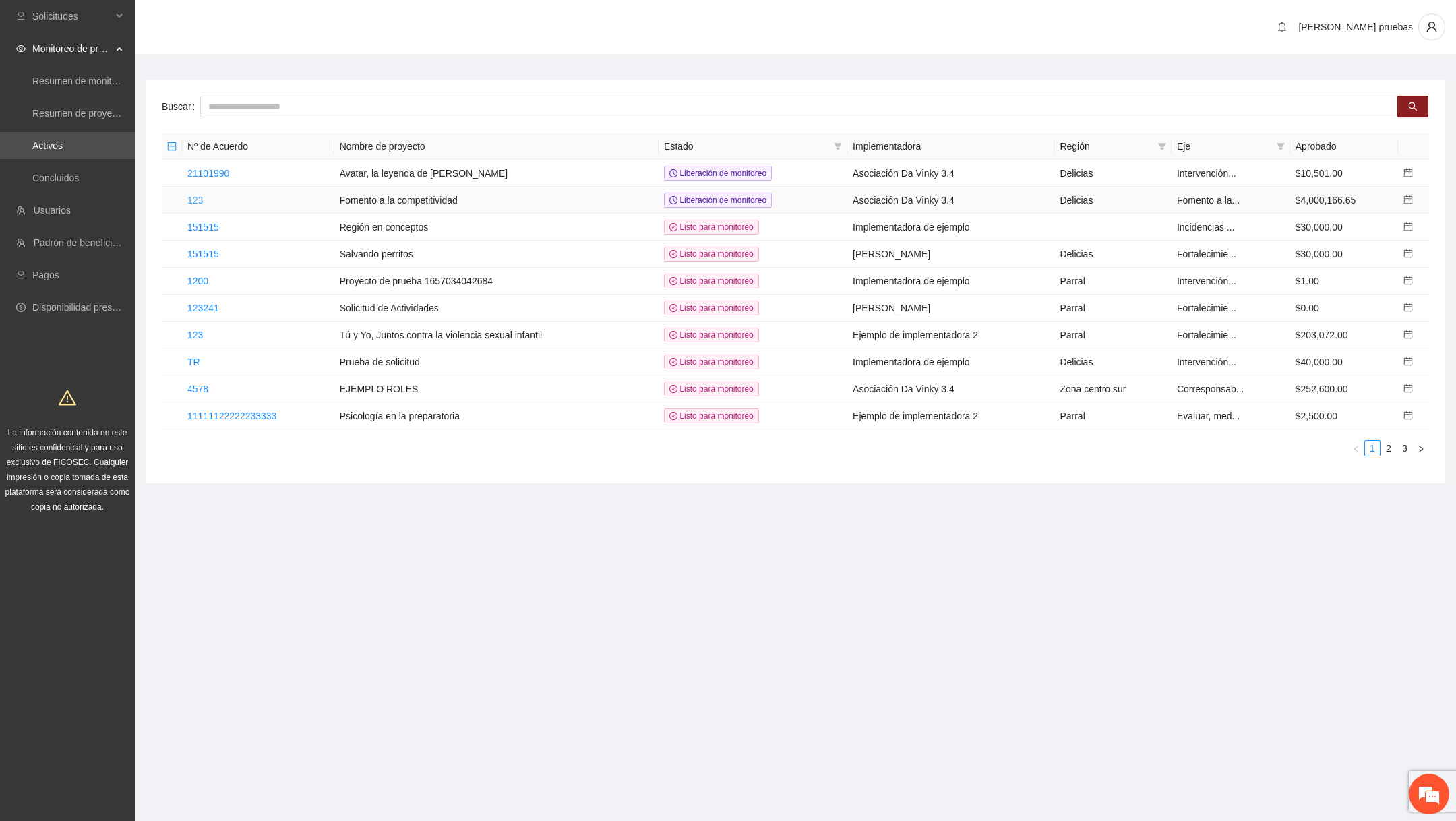
click at [190, 201] on link "123" at bounding box center [195, 200] width 15 height 11
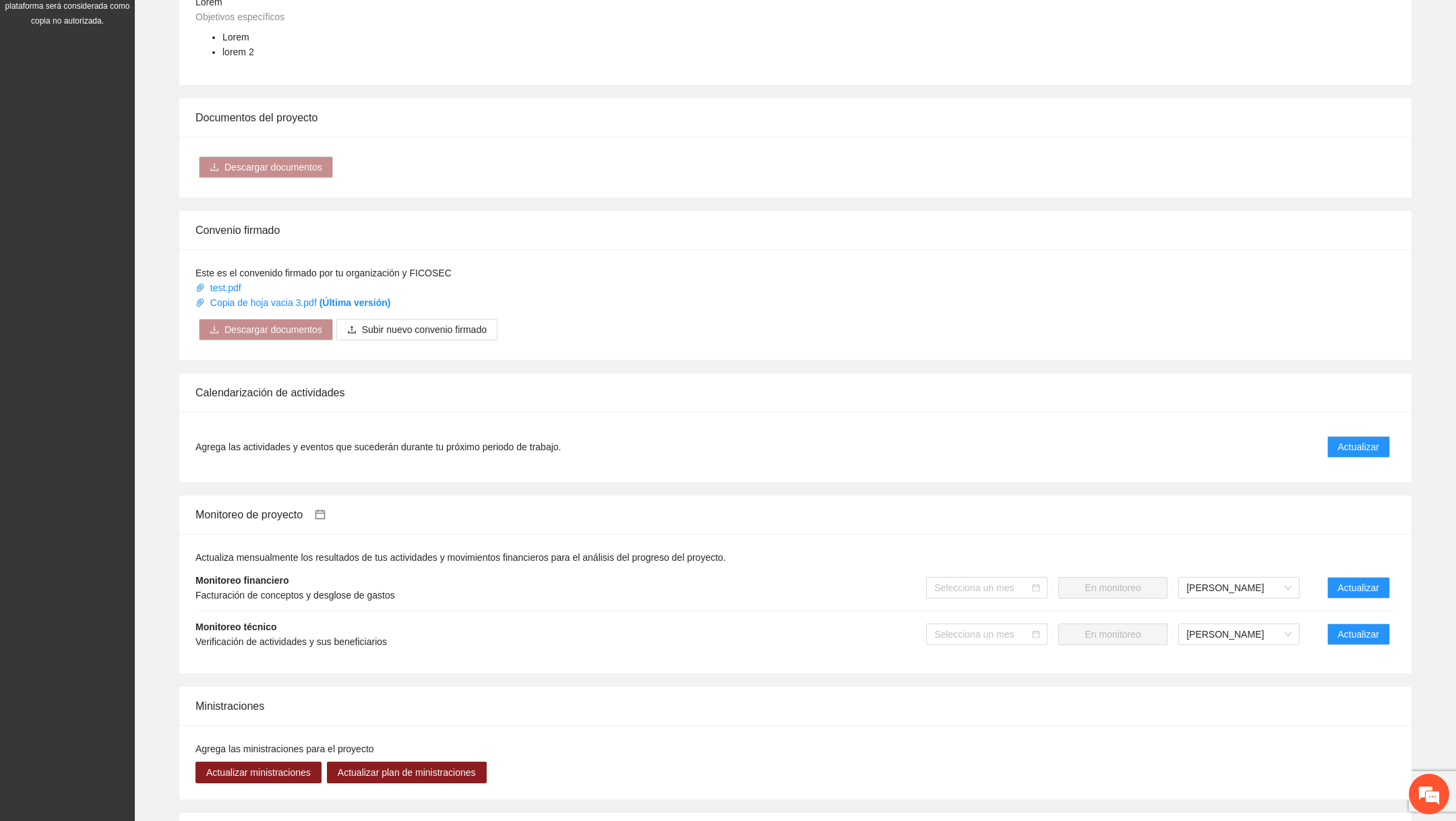
scroll to position [714, 0]
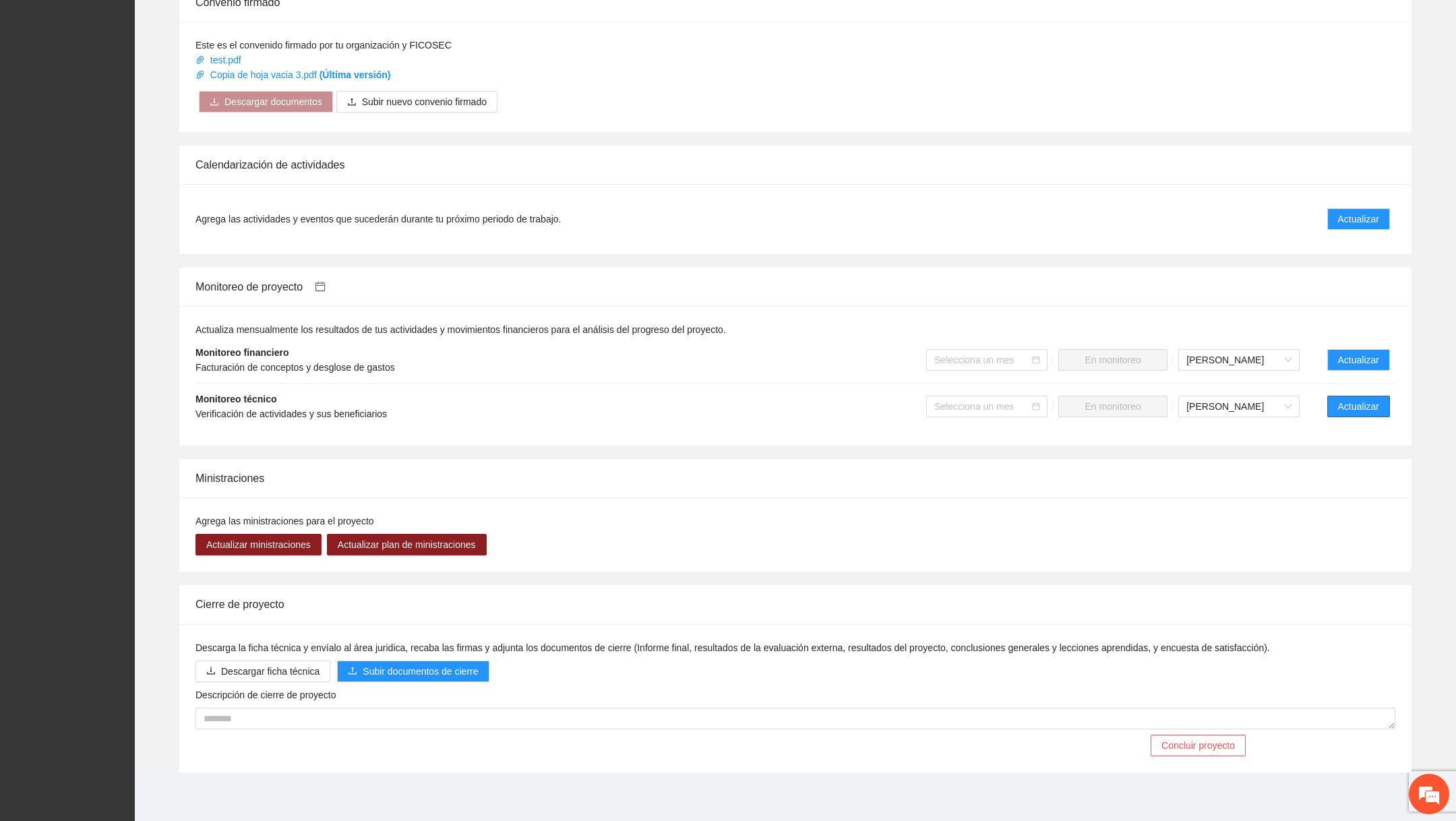
click at [1377, 403] on span "Actualizar" at bounding box center [1358, 406] width 42 height 14
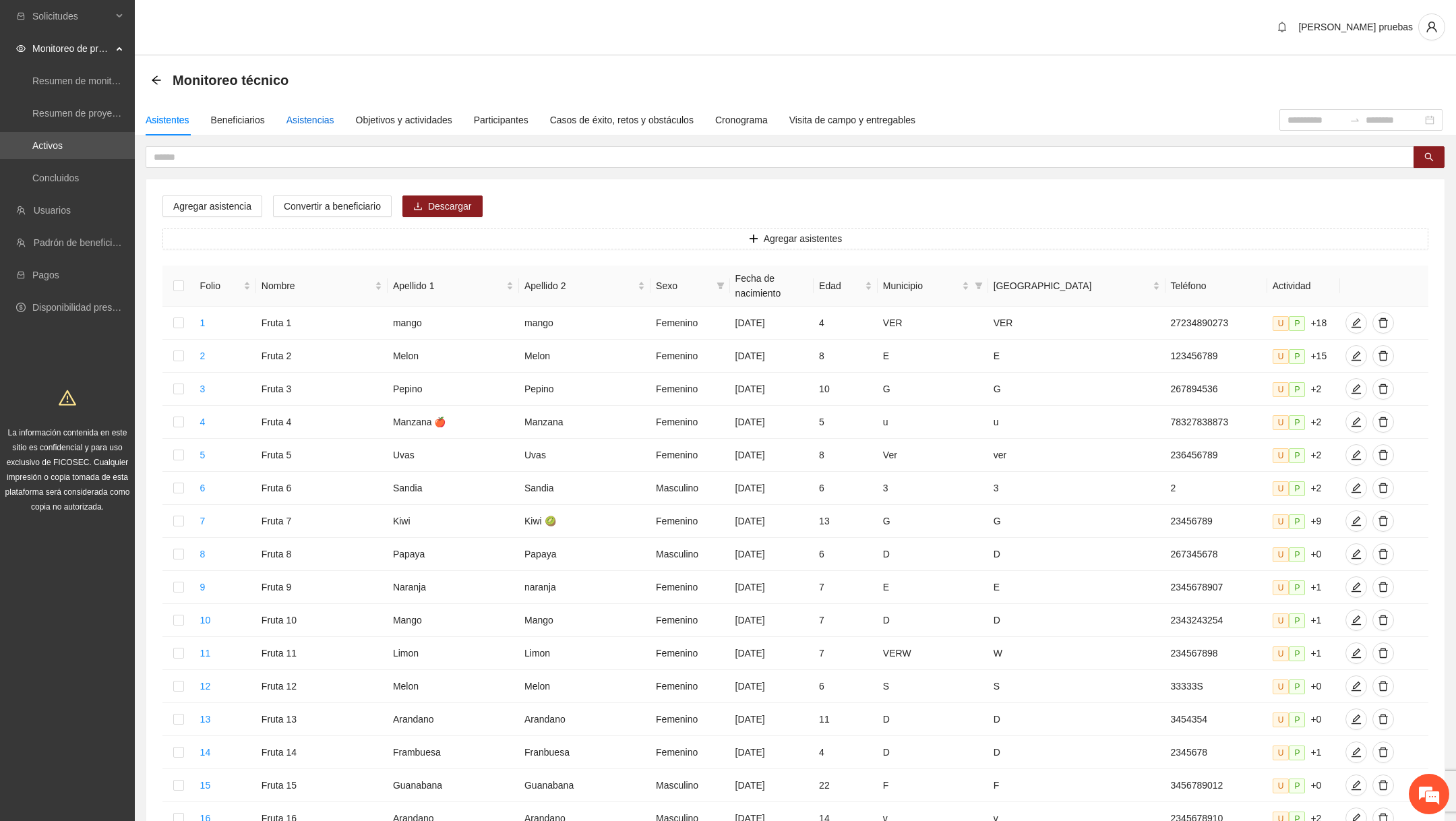
click at [328, 115] on div "Asistencias" at bounding box center [311, 120] width 48 height 14
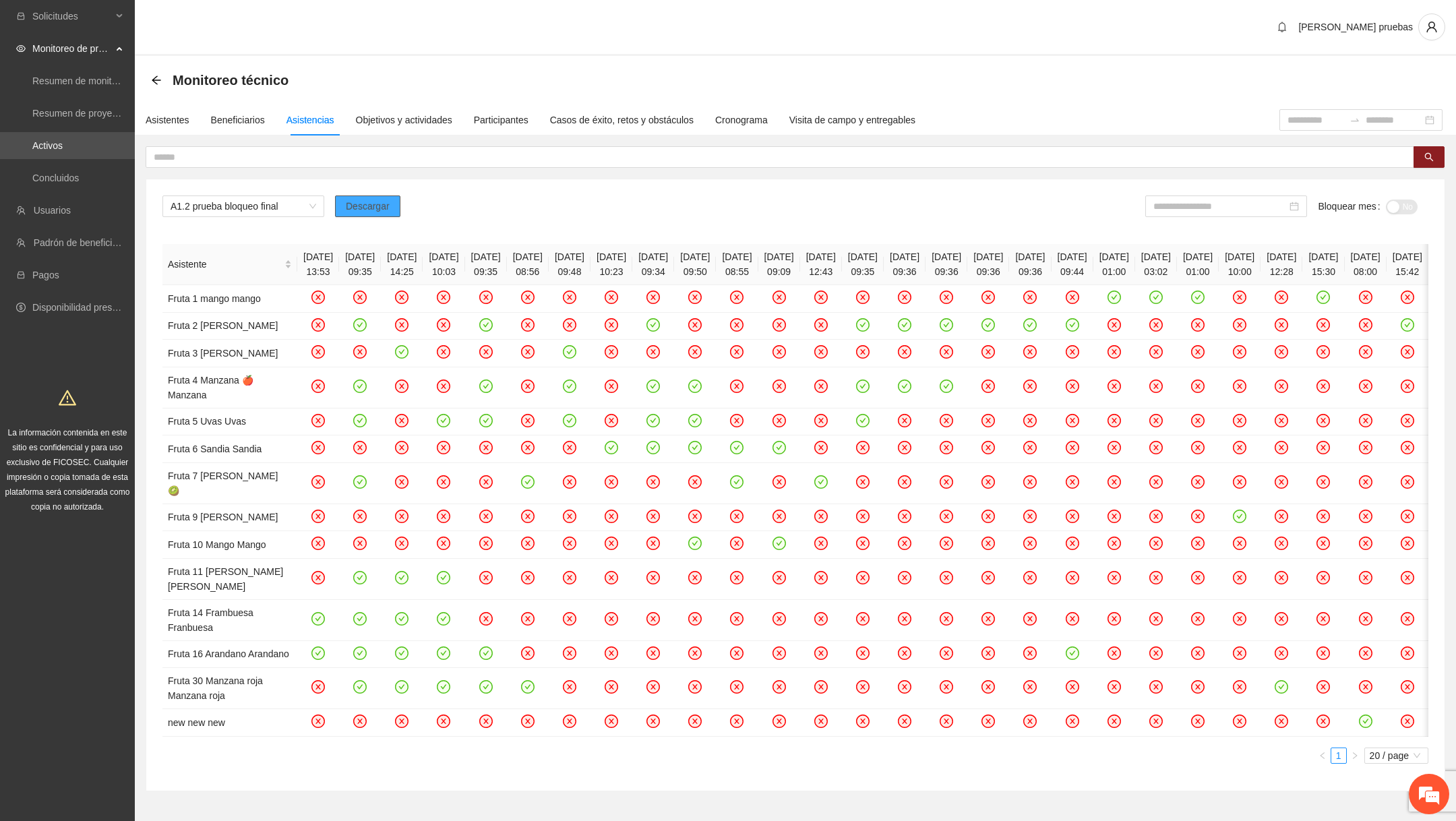
click at [349, 211] on span "Descargar" at bounding box center [367, 206] width 43 height 14
click at [443, 212] on div "A1.2 prueba bloqueo final Descargar Bloquear mes No" at bounding box center [795, 211] width 1266 height 32
click at [362, 207] on span "Descargar" at bounding box center [367, 206] width 43 height 14
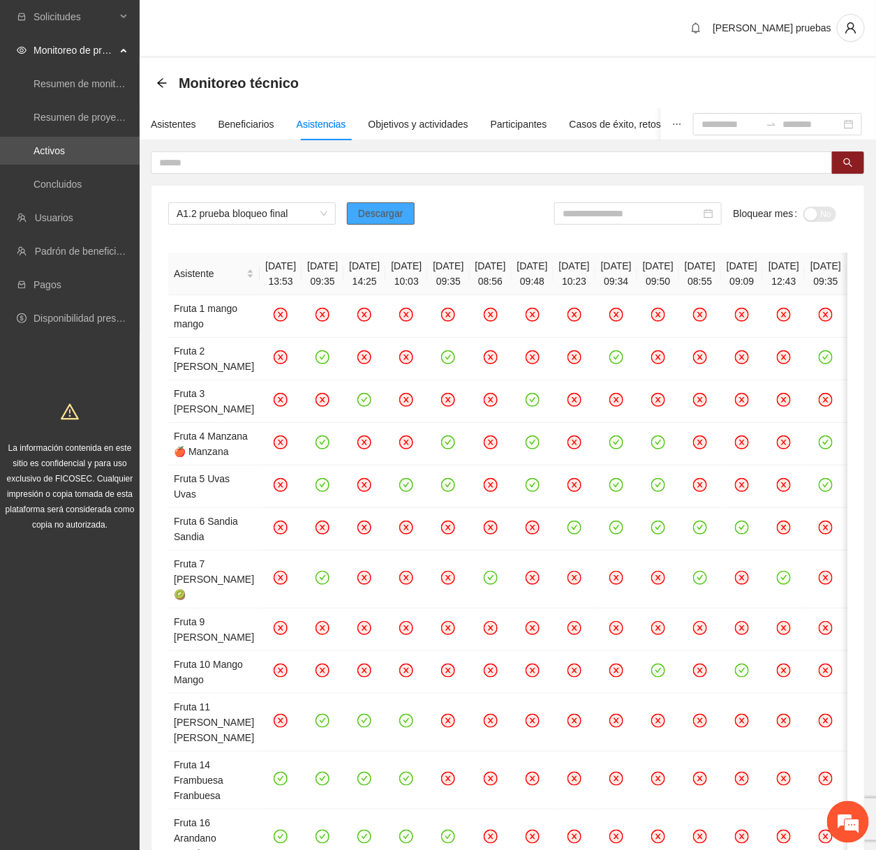
click at [389, 206] on span "Descargar" at bounding box center [380, 213] width 45 height 15
